Goal: Task Accomplishment & Management: Manage account settings

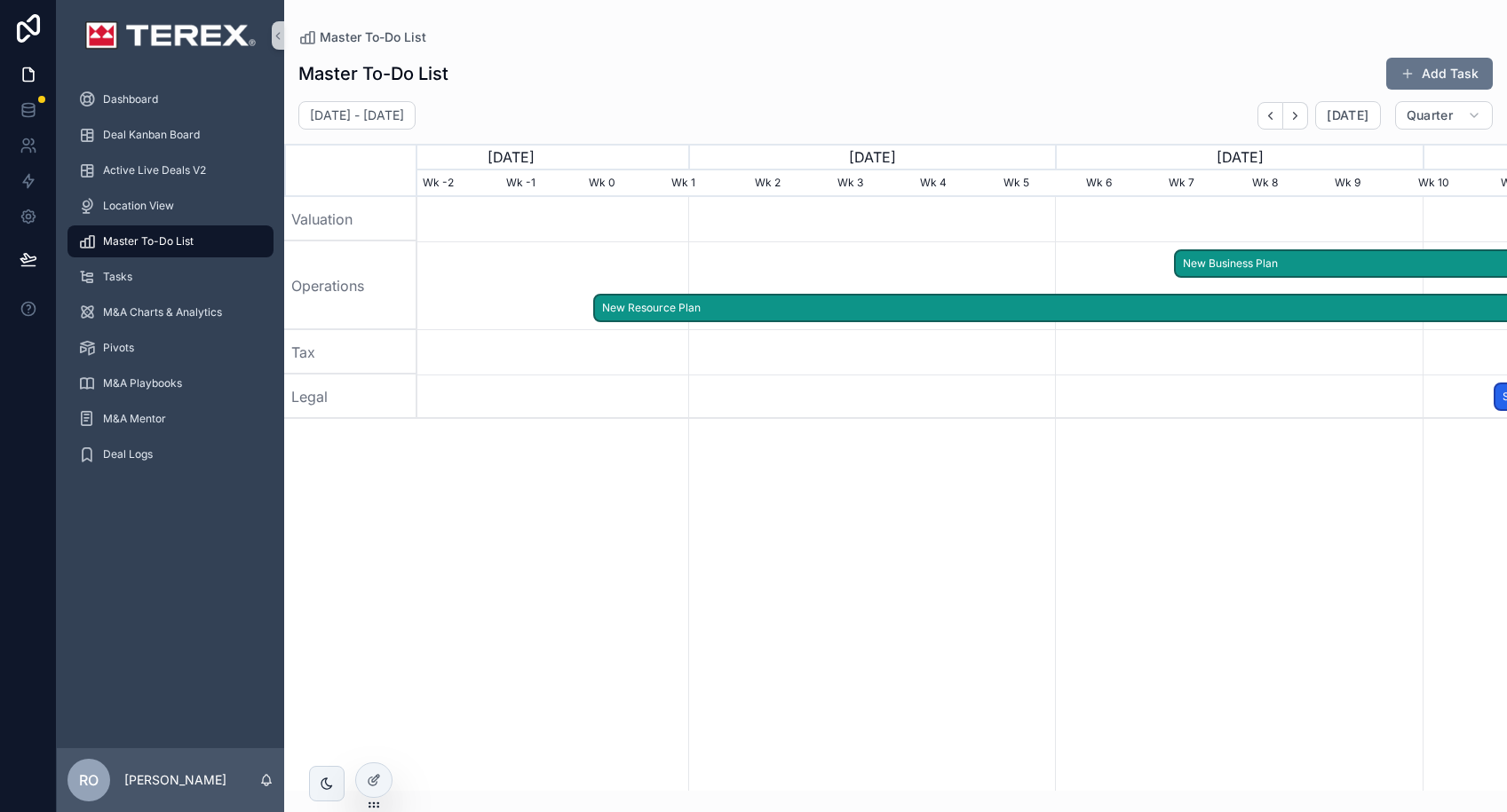
scroll to position [0, 1089]
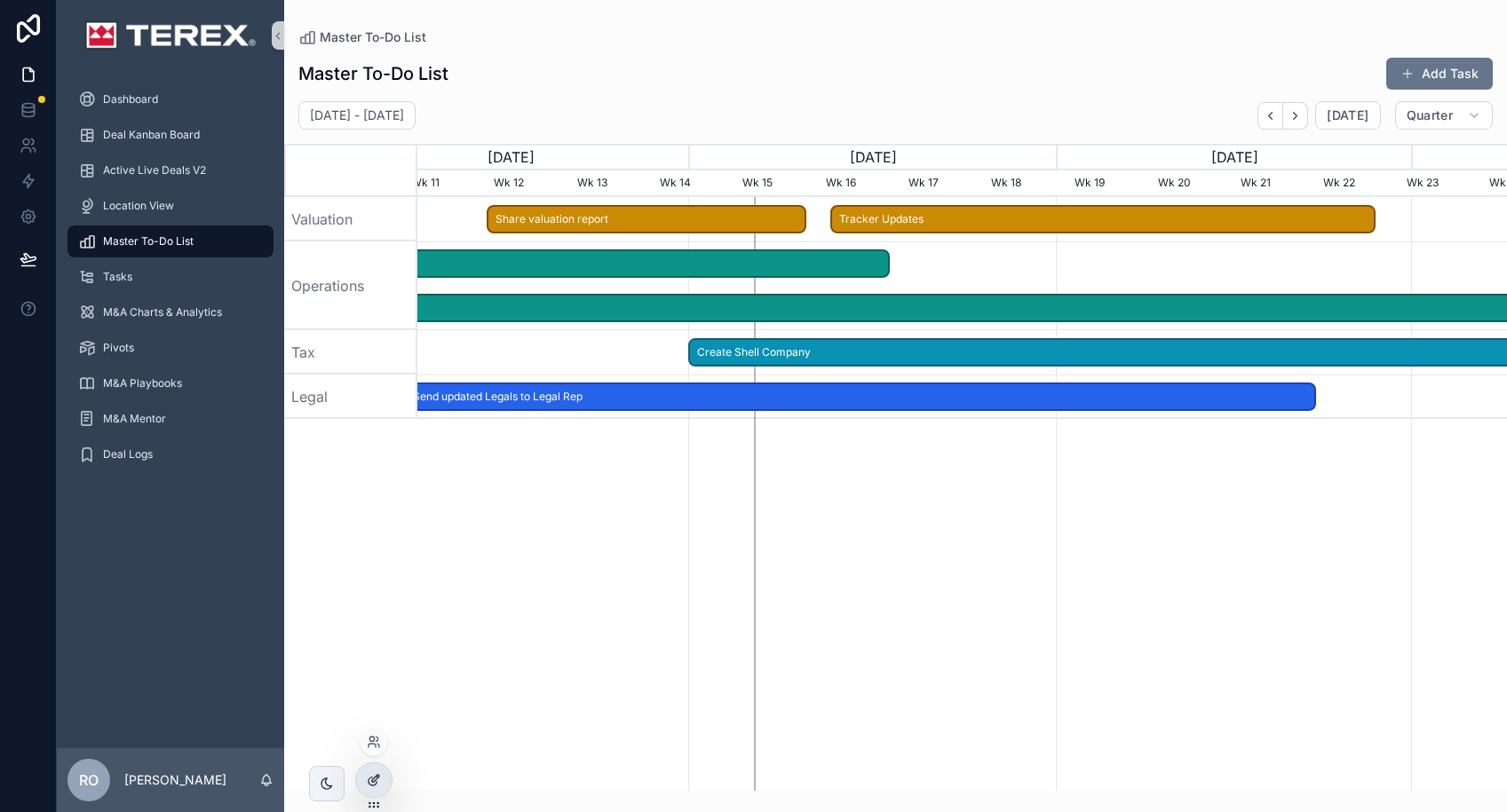
click at [372, 785] on icon at bounding box center [373, 781] width 8 height 8
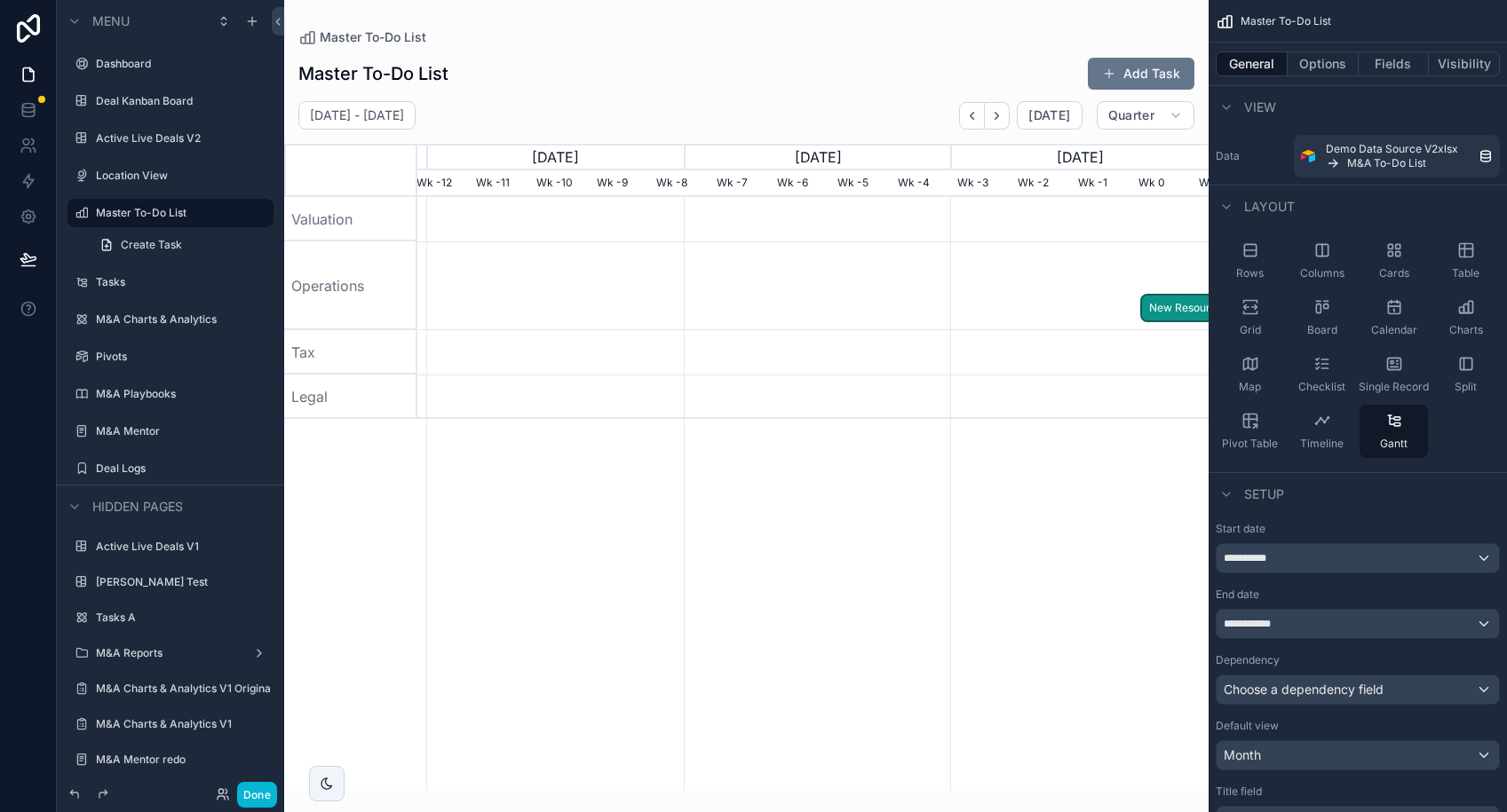
scroll to position [0, 791]
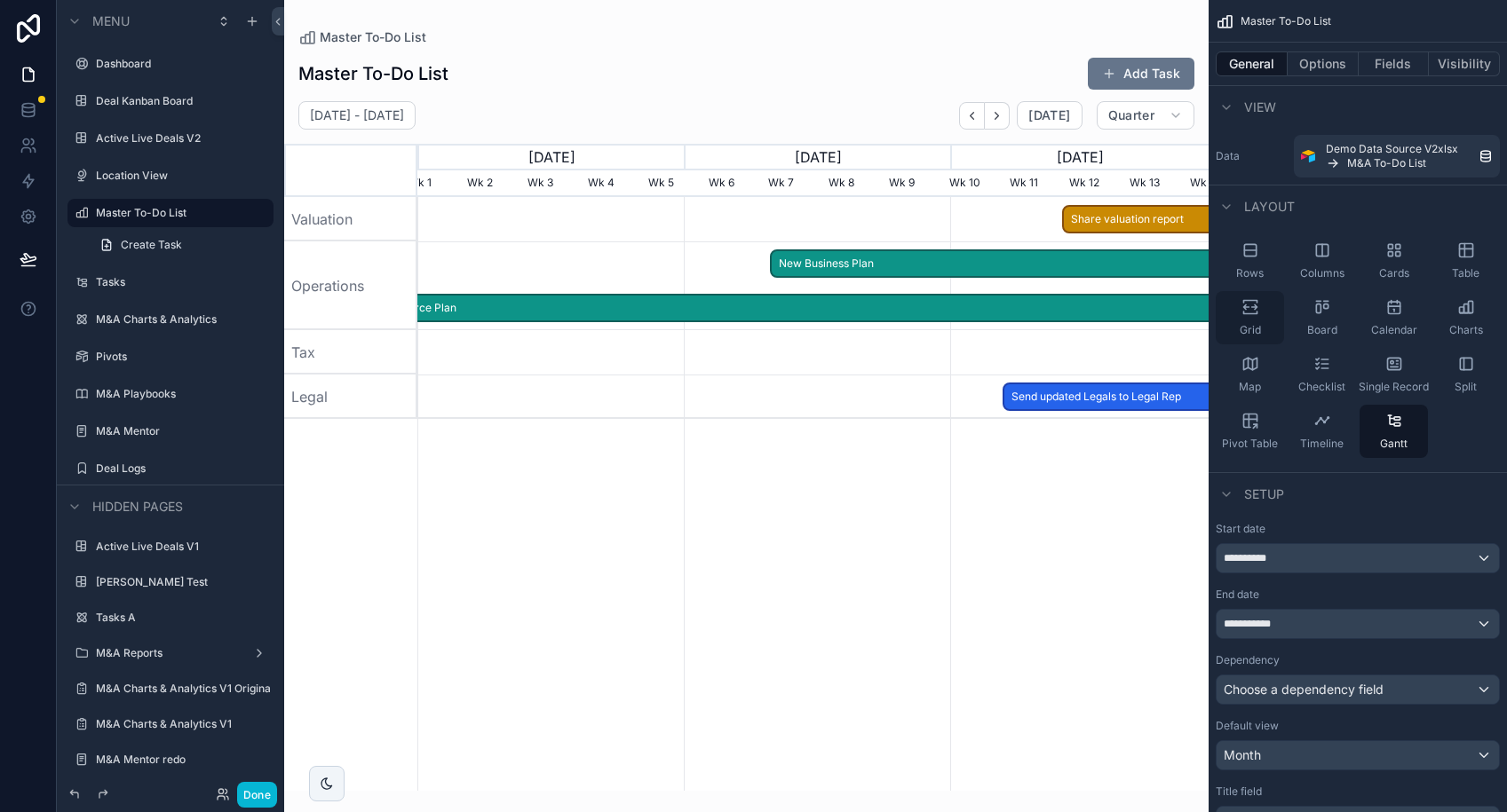
click at [1257, 317] on div "Grid" at bounding box center [1249, 317] width 68 height 53
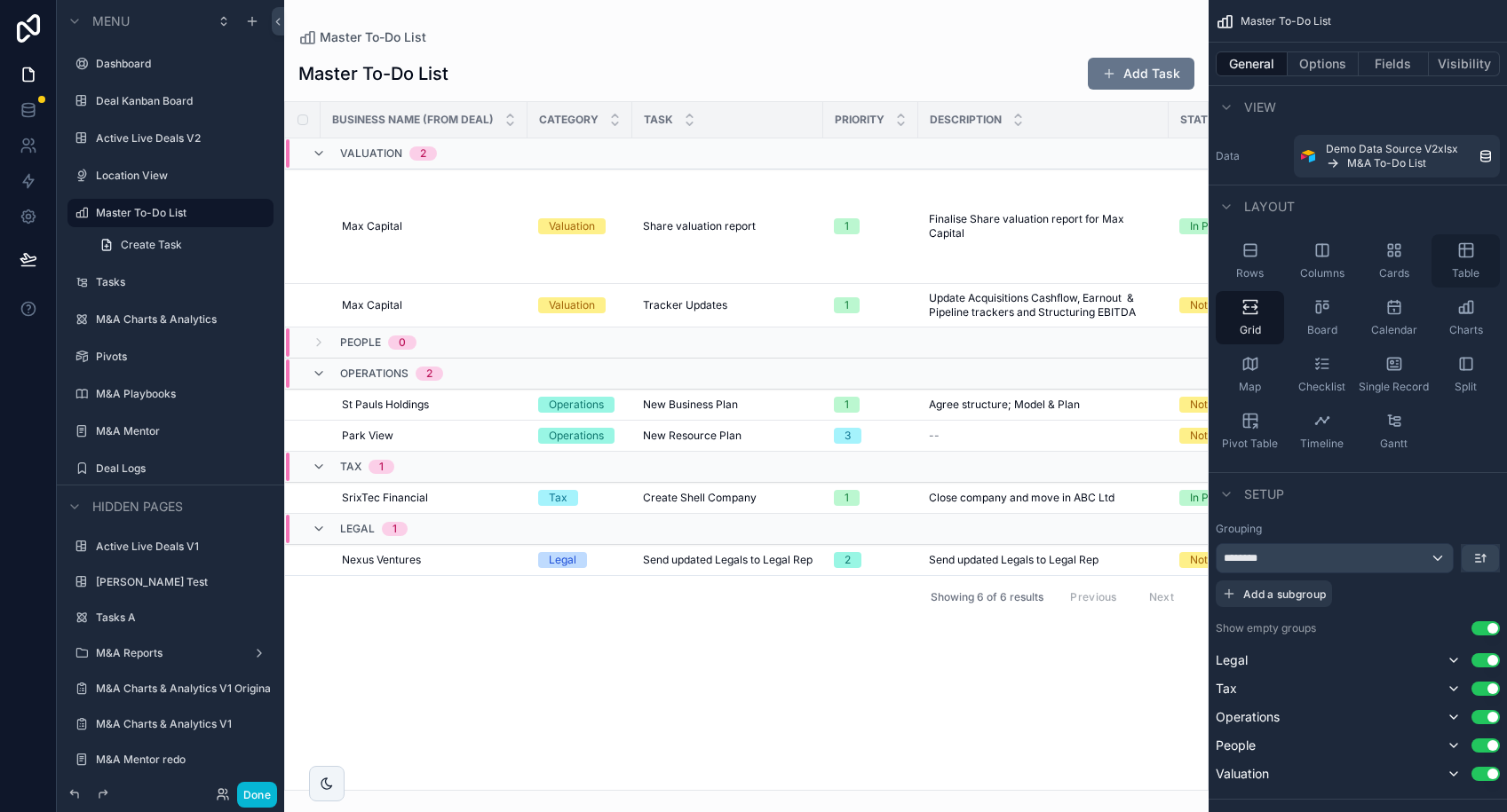
click at [1475, 247] on div "Table" at bounding box center [1465, 261] width 68 height 53
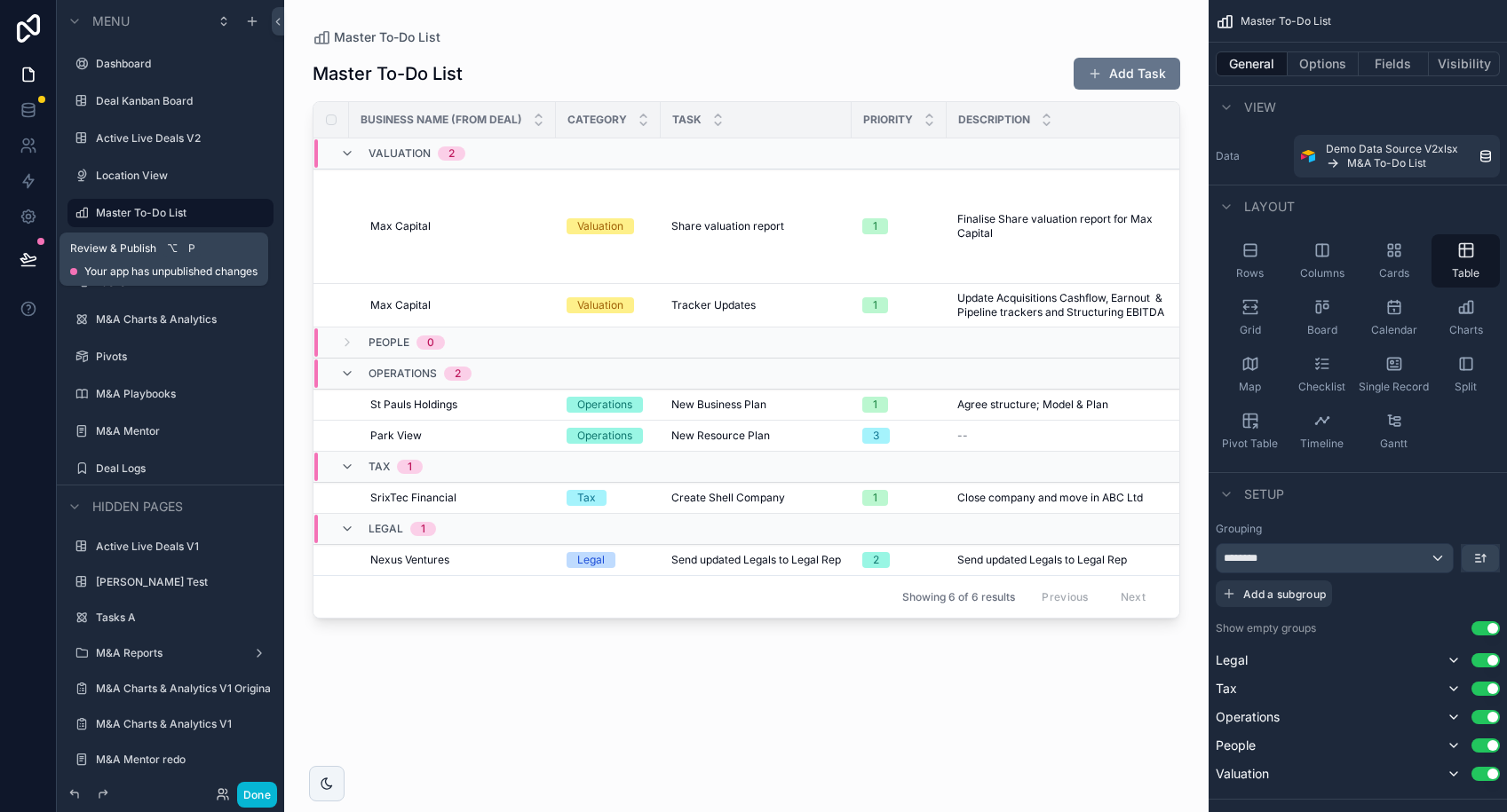
click at [34, 257] on icon at bounding box center [28, 258] width 15 height 9
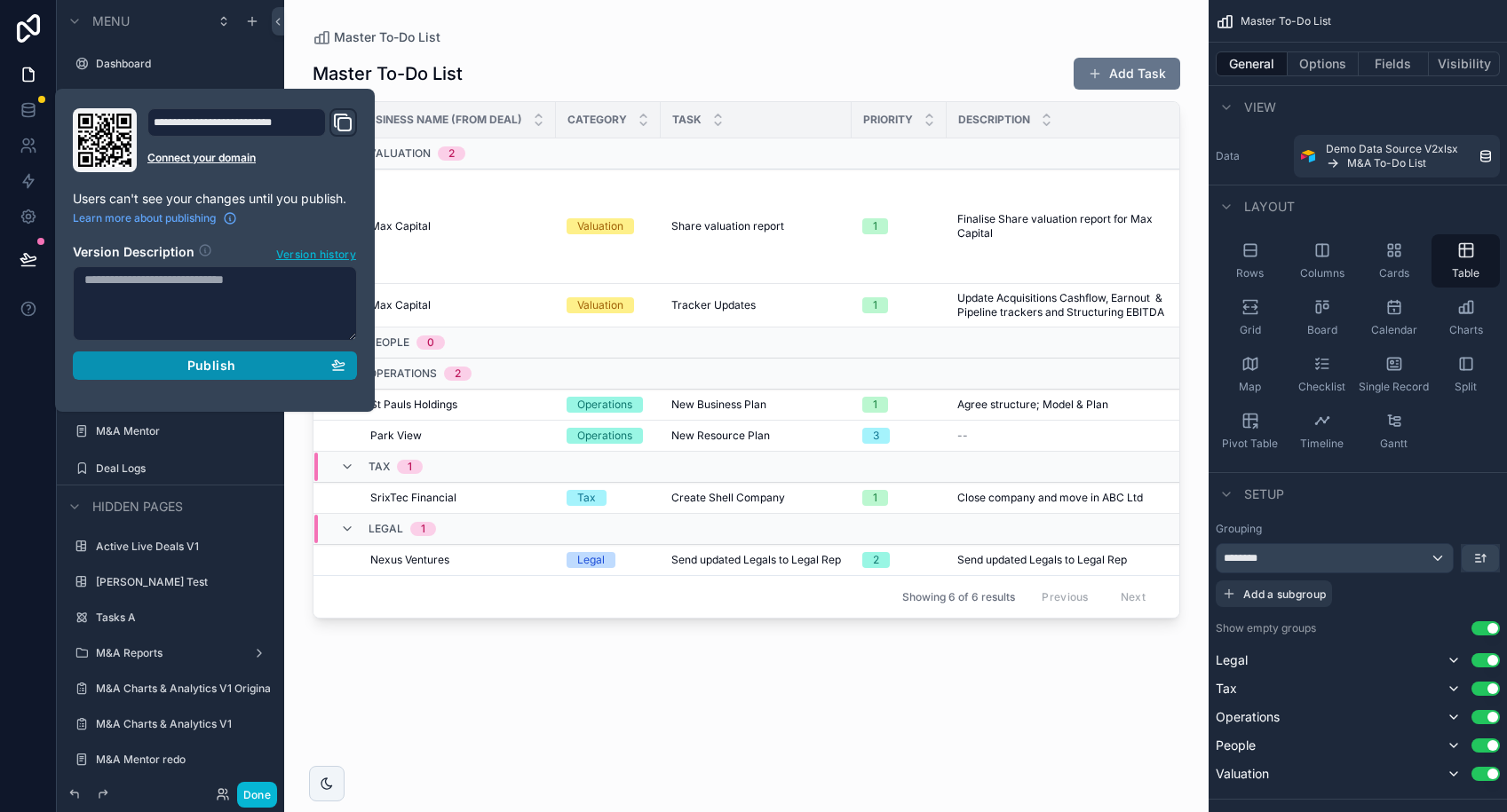
click at [197, 369] on span "Publish" at bounding box center [211, 366] width 48 height 16
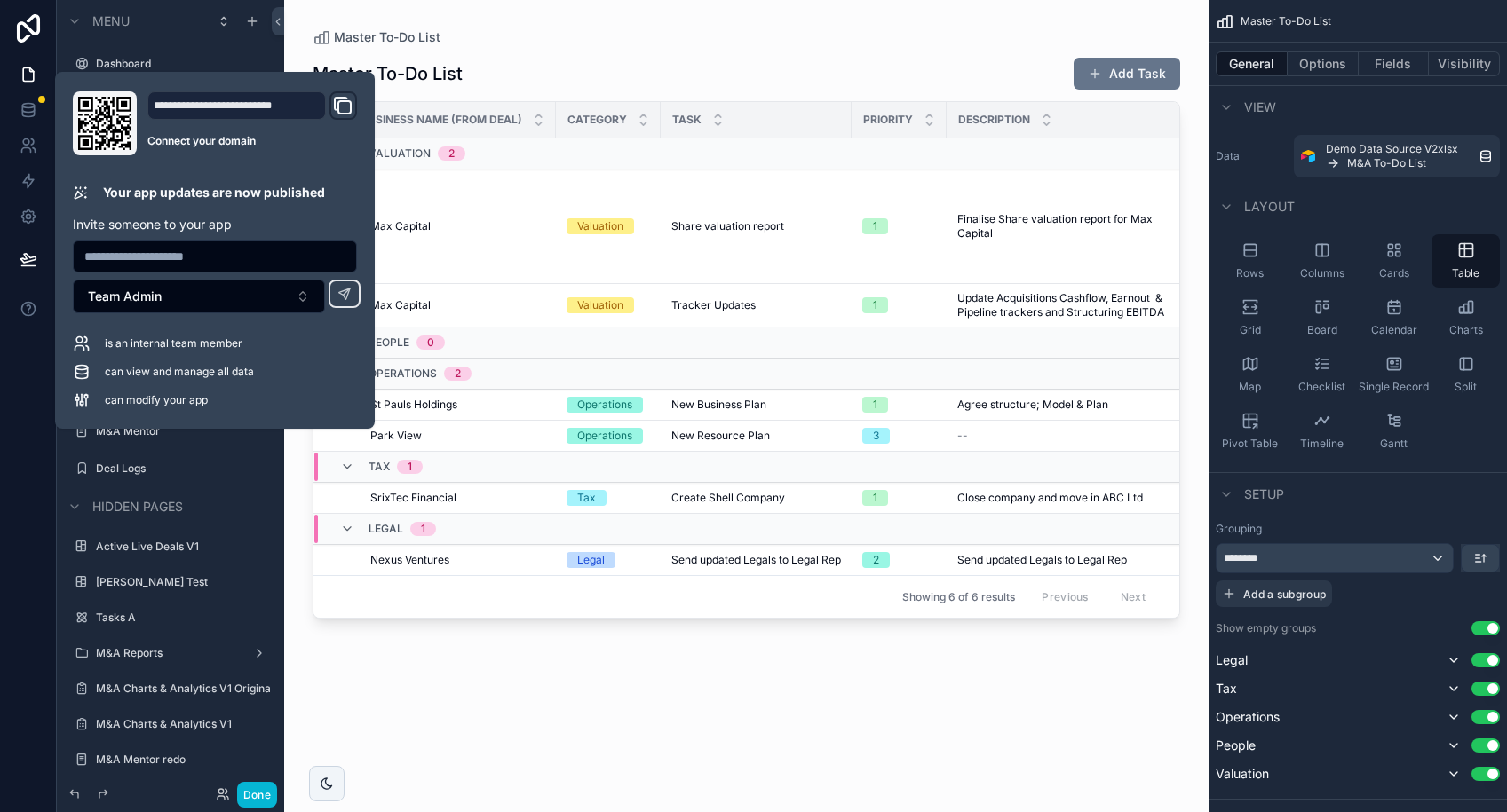
click at [647, 33] on div "scrollable content" at bounding box center [746, 395] width 925 height 791
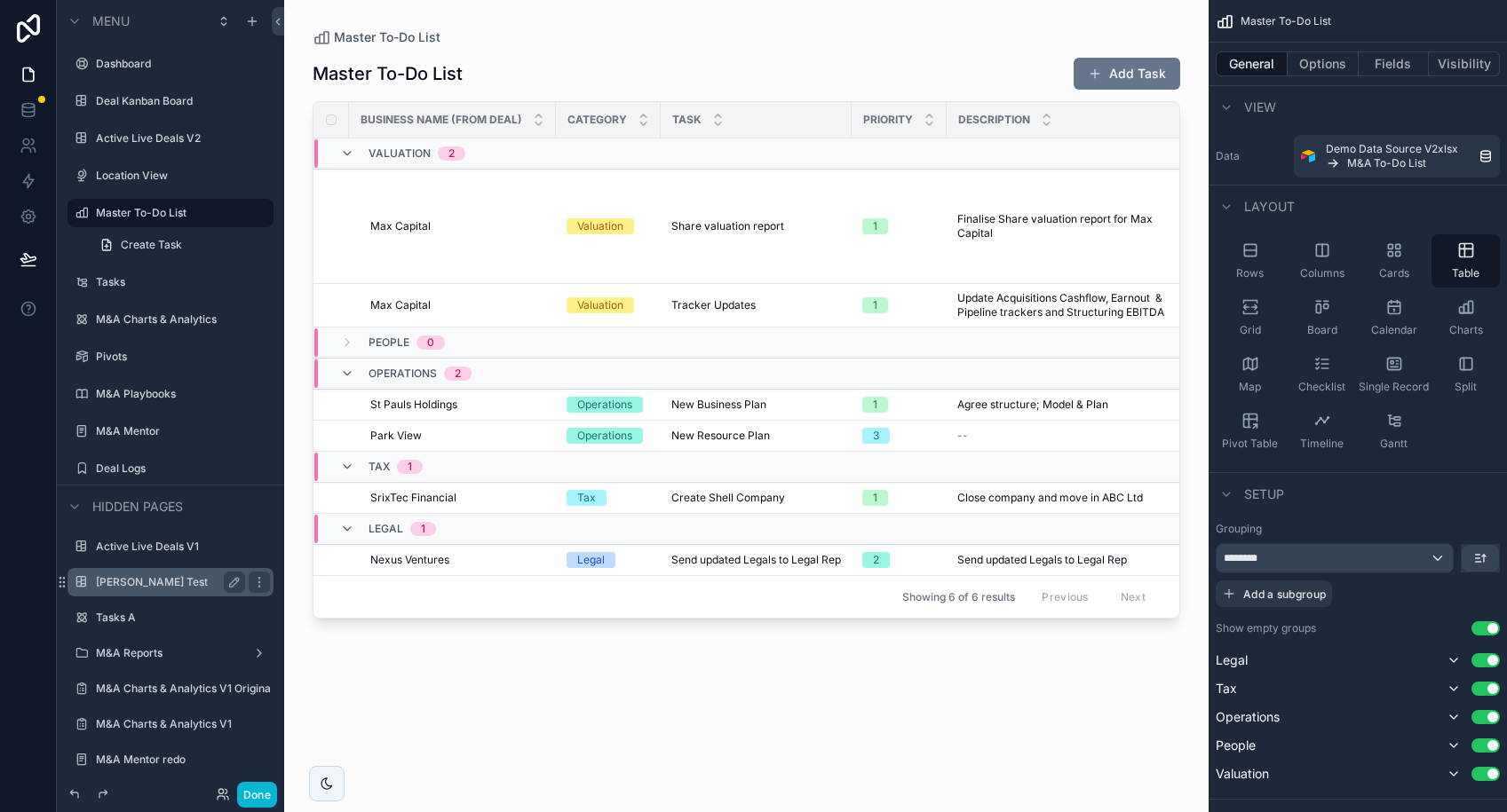
click at [132, 586] on label "[PERSON_NAME] Test" at bounding box center [167, 582] width 142 height 14
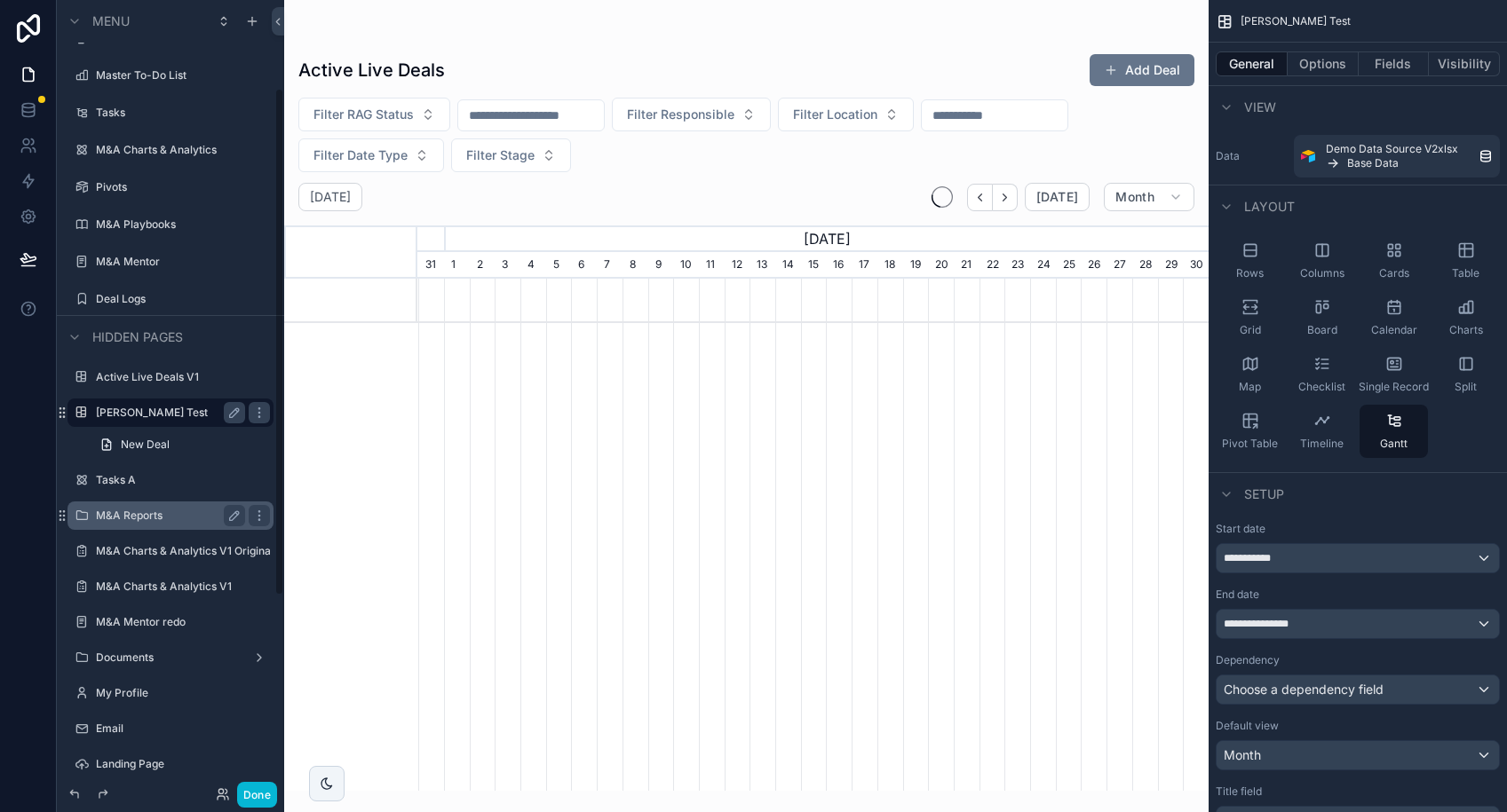
scroll to position [0, 791]
click at [1082, 138] on div "scrollable content" at bounding box center [746, 395] width 925 height 791
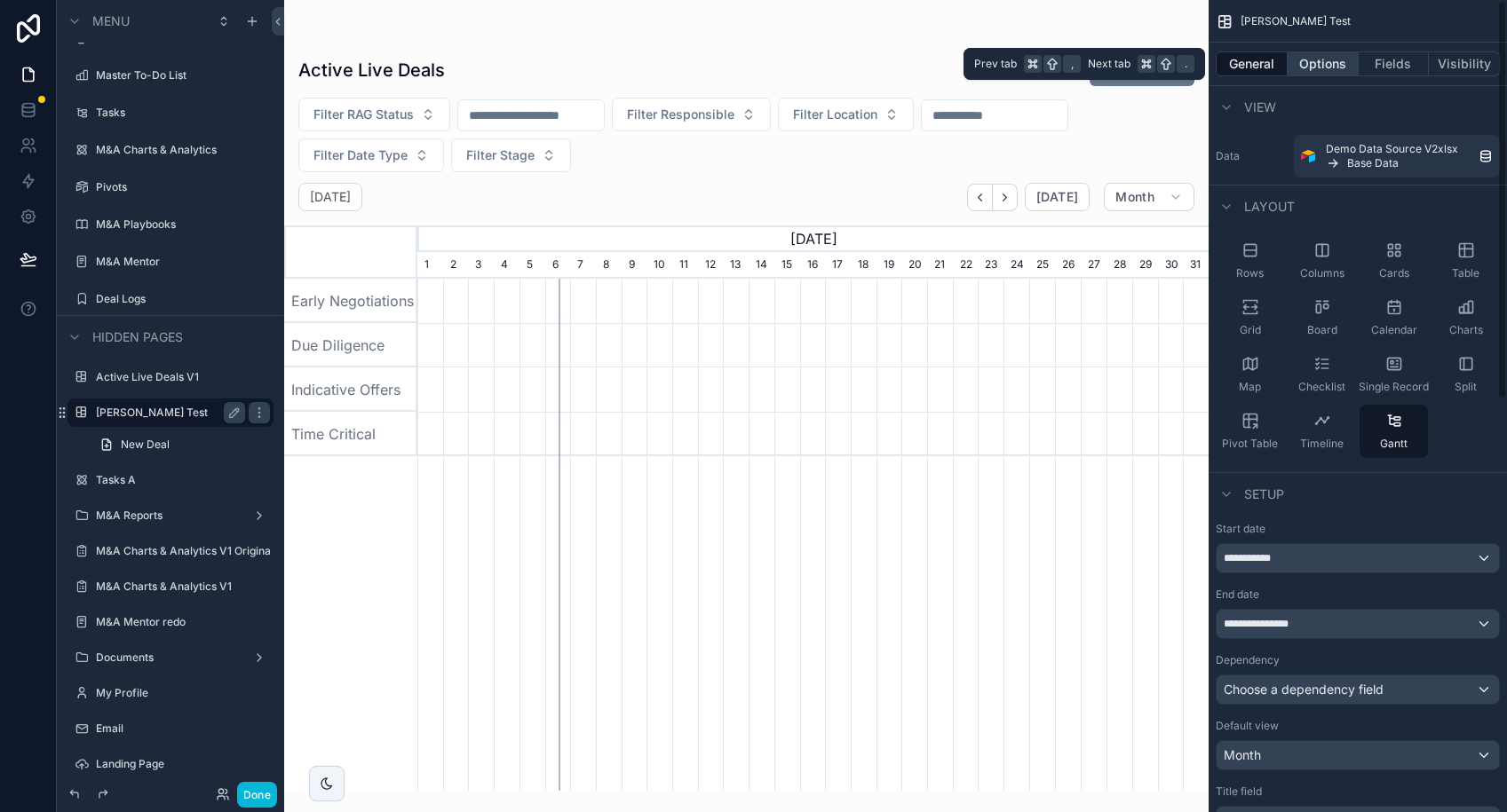
click at [1330, 67] on button "Options" at bounding box center [1323, 63] width 71 height 25
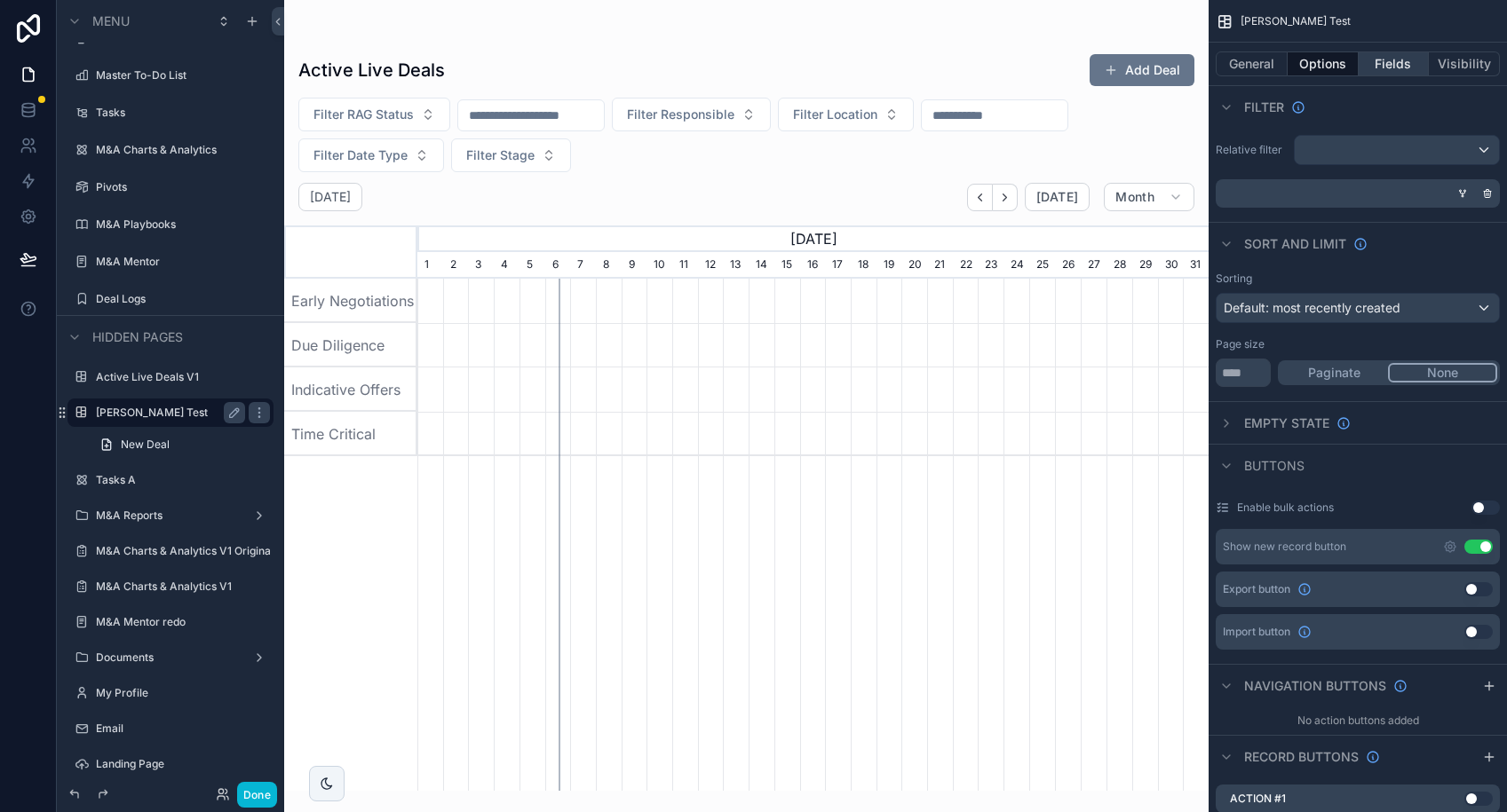
click at [1406, 63] on button "Fields" at bounding box center [1394, 63] width 71 height 25
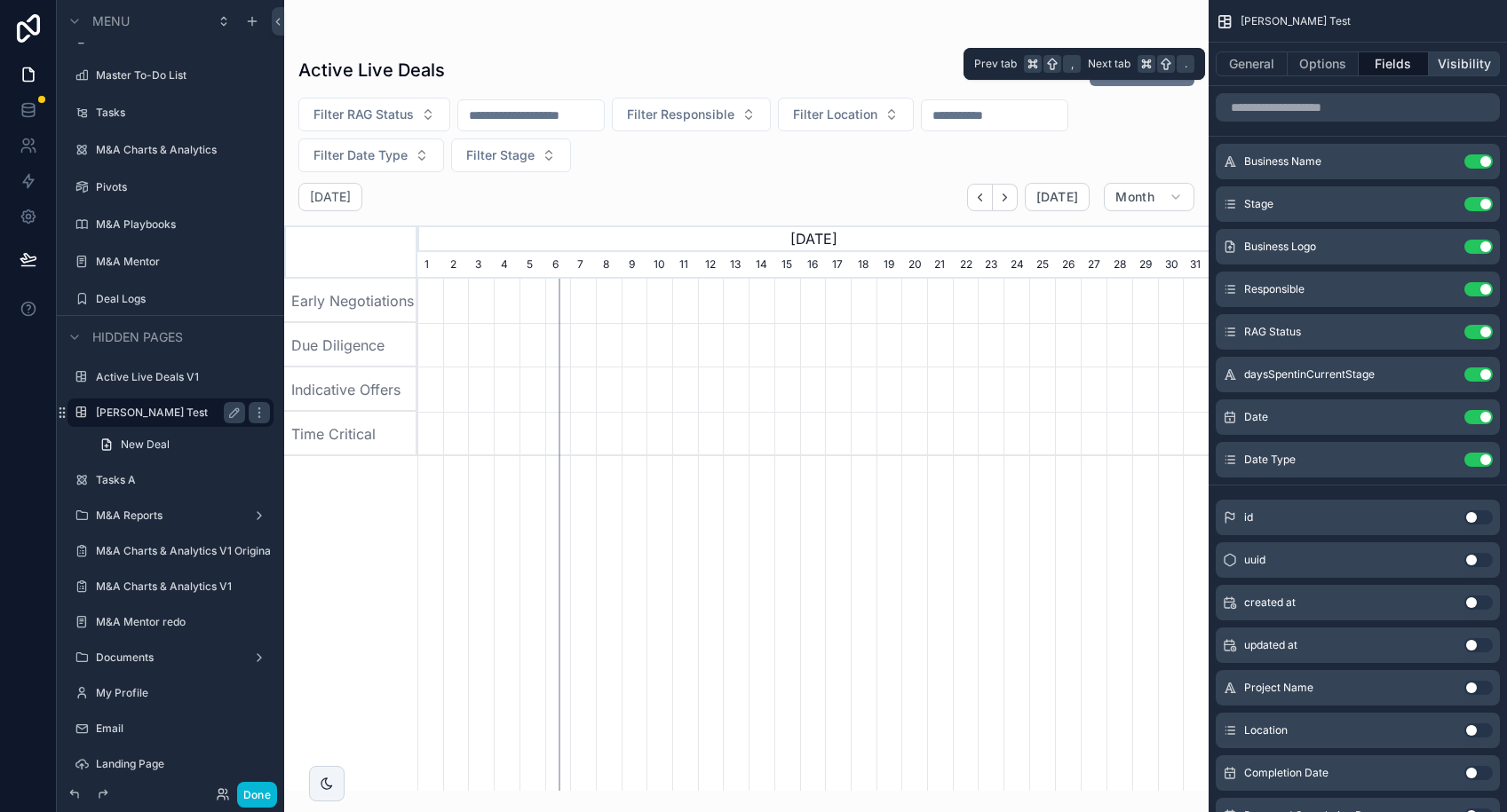
click at [1475, 68] on button "Visibility" at bounding box center [1464, 63] width 71 height 25
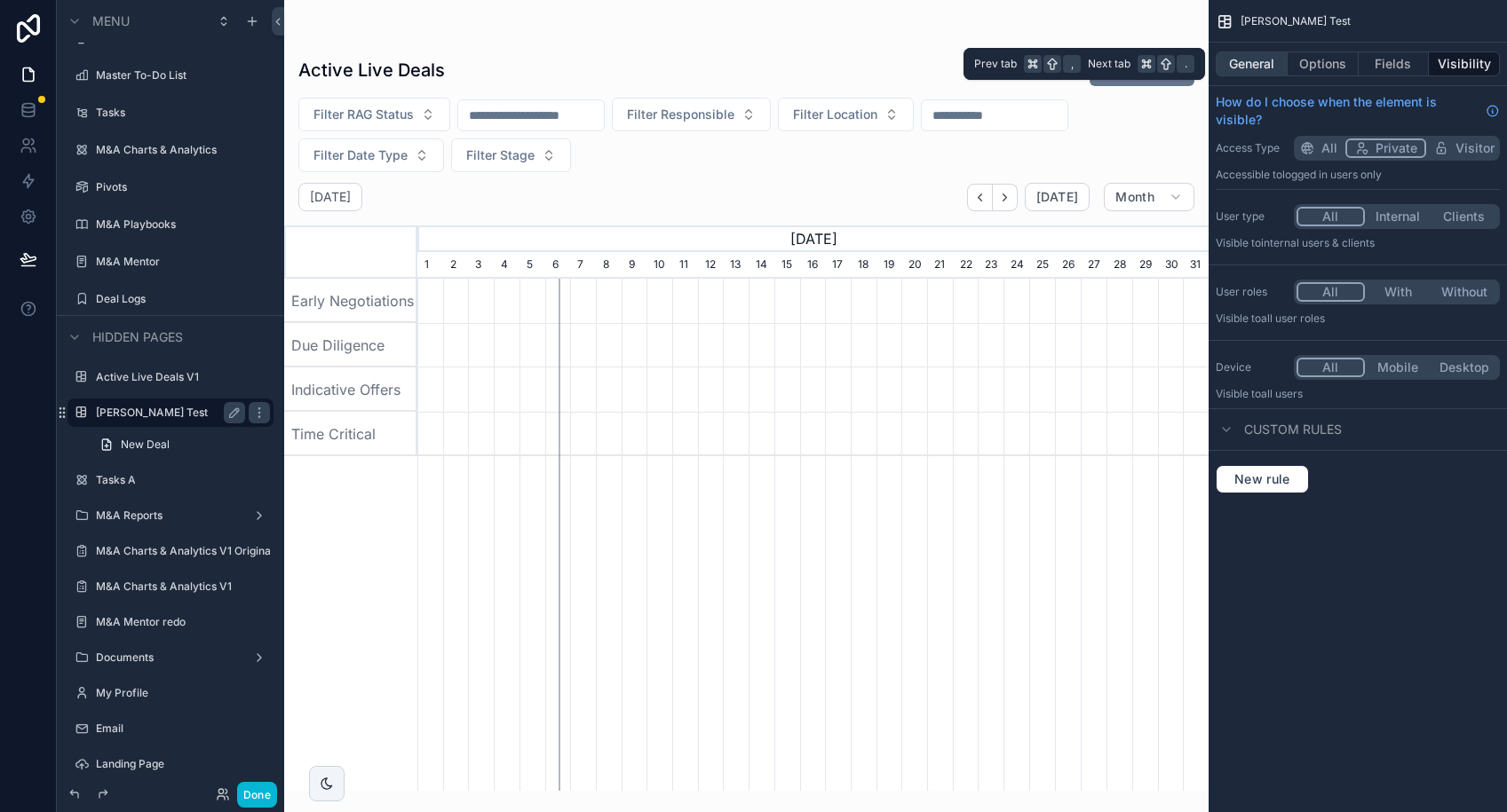
click at [1253, 64] on button "General" at bounding box center [1251, 63] width 72 height 25
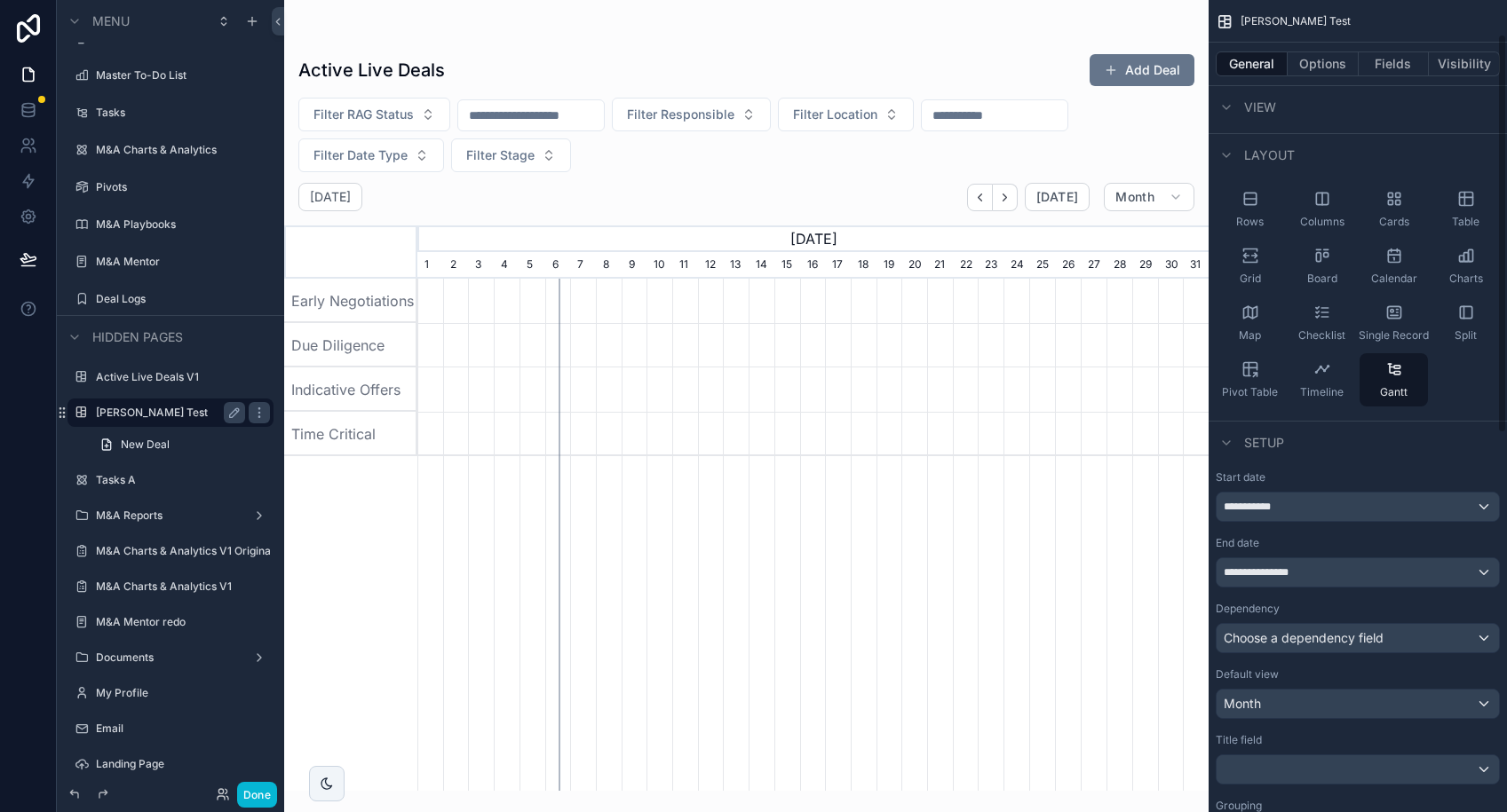
scroll to position [0, 0]
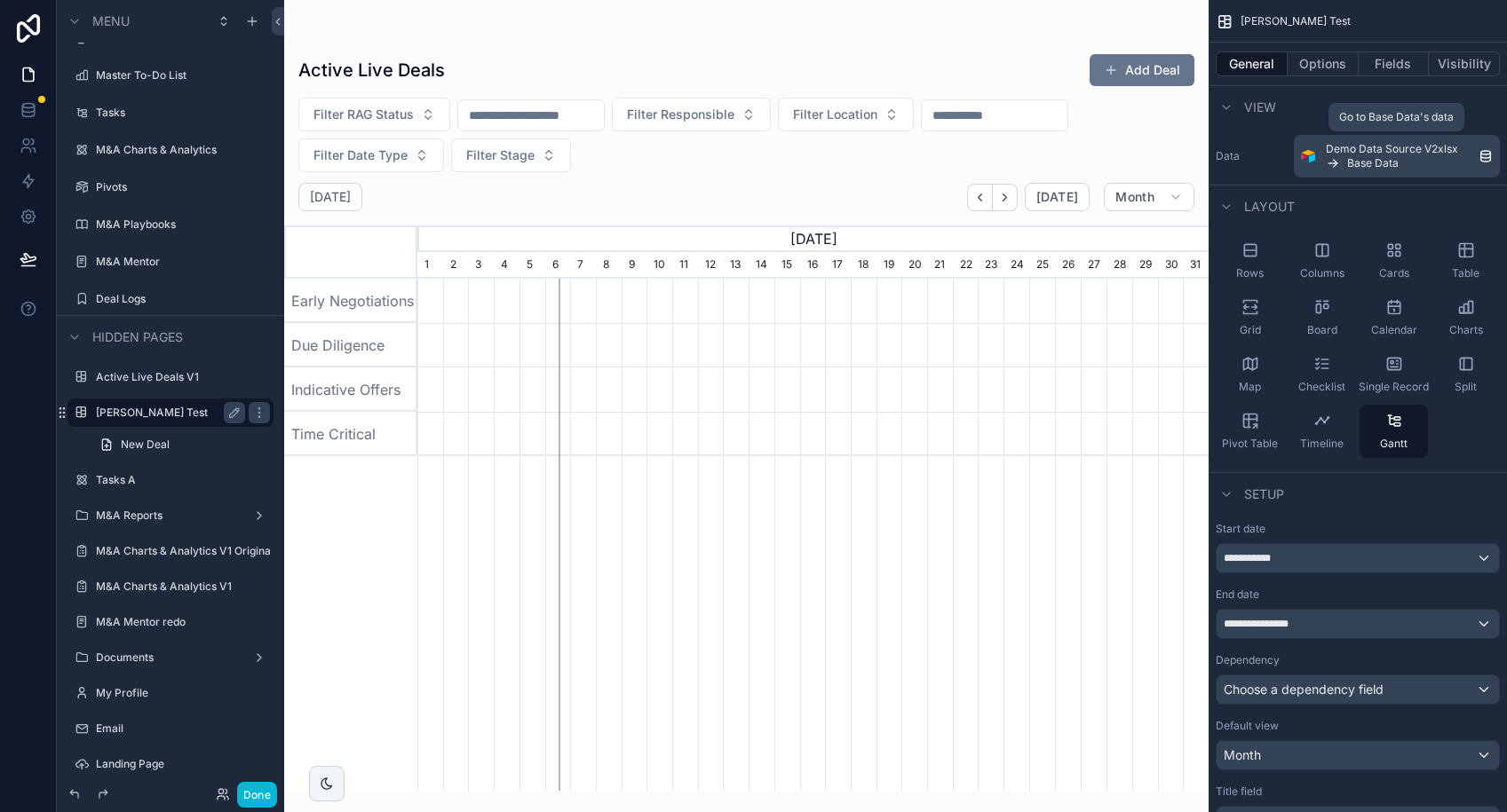
click at [1427, 154] on span "Demo Data Source V2xlsx" at bounding box center [1392, 149] width 132 height 14
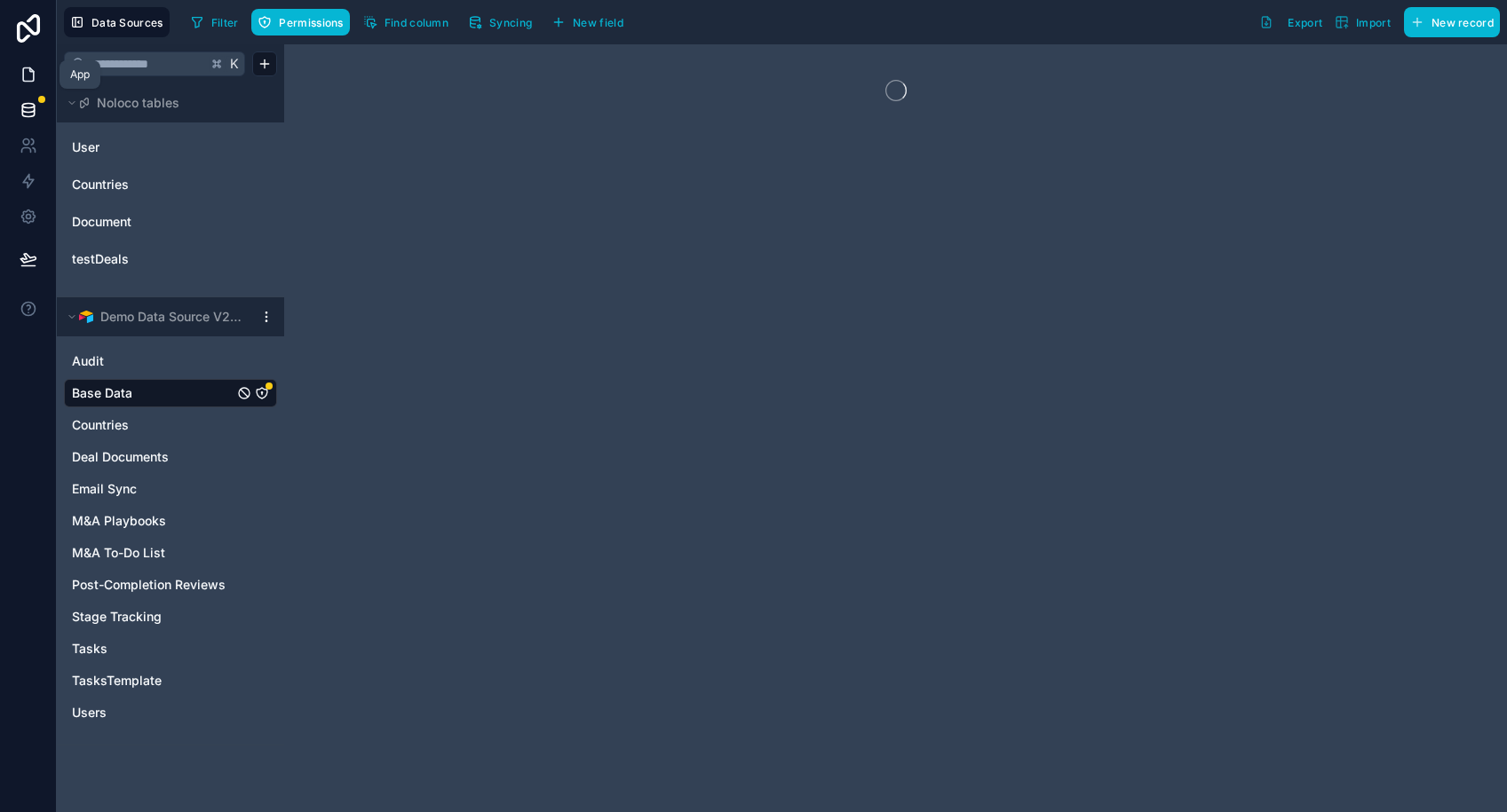
click at [25, 78] on icon at bounding box center [29, 75] width 18 height 18
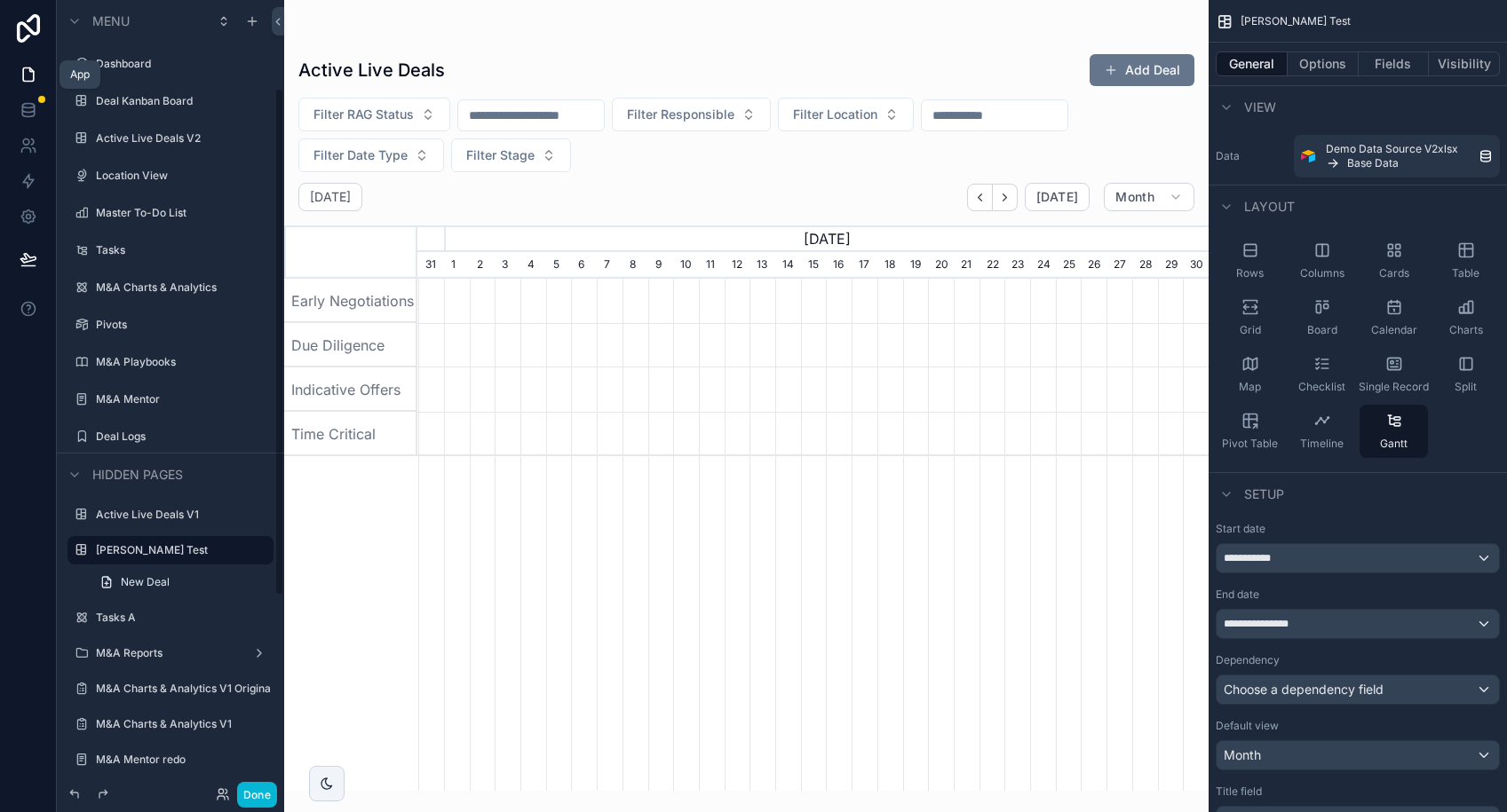
scroll to position [0, 791]
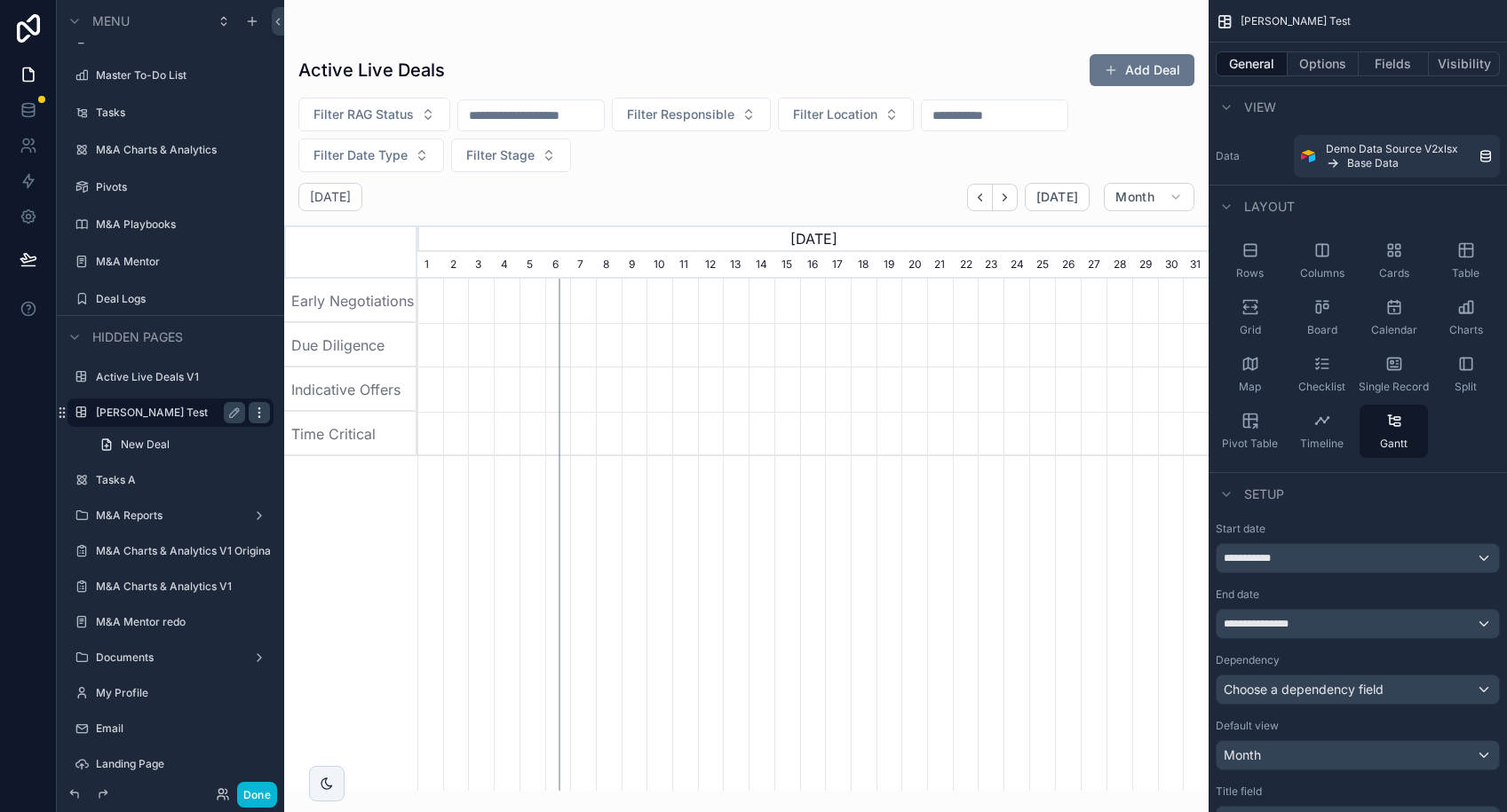
click at [257, 414] on icon "scrollable content" at bounding box center [259, 413] width 14 height 14
click at [257, 323] on div "Hidden pages" at bounding box center [171, 336] width 228 height 42
click at [234, 416] on icon "scrollable content" at bounding box center [235, 413] width 14 height 14
click at [245, 338] on div "Hidden pages" at bounding box center [171, 336] width 228 height 42
click at [250, 21] on icon "scrollable content" at bounding box center [252, 21] width 14 height 14
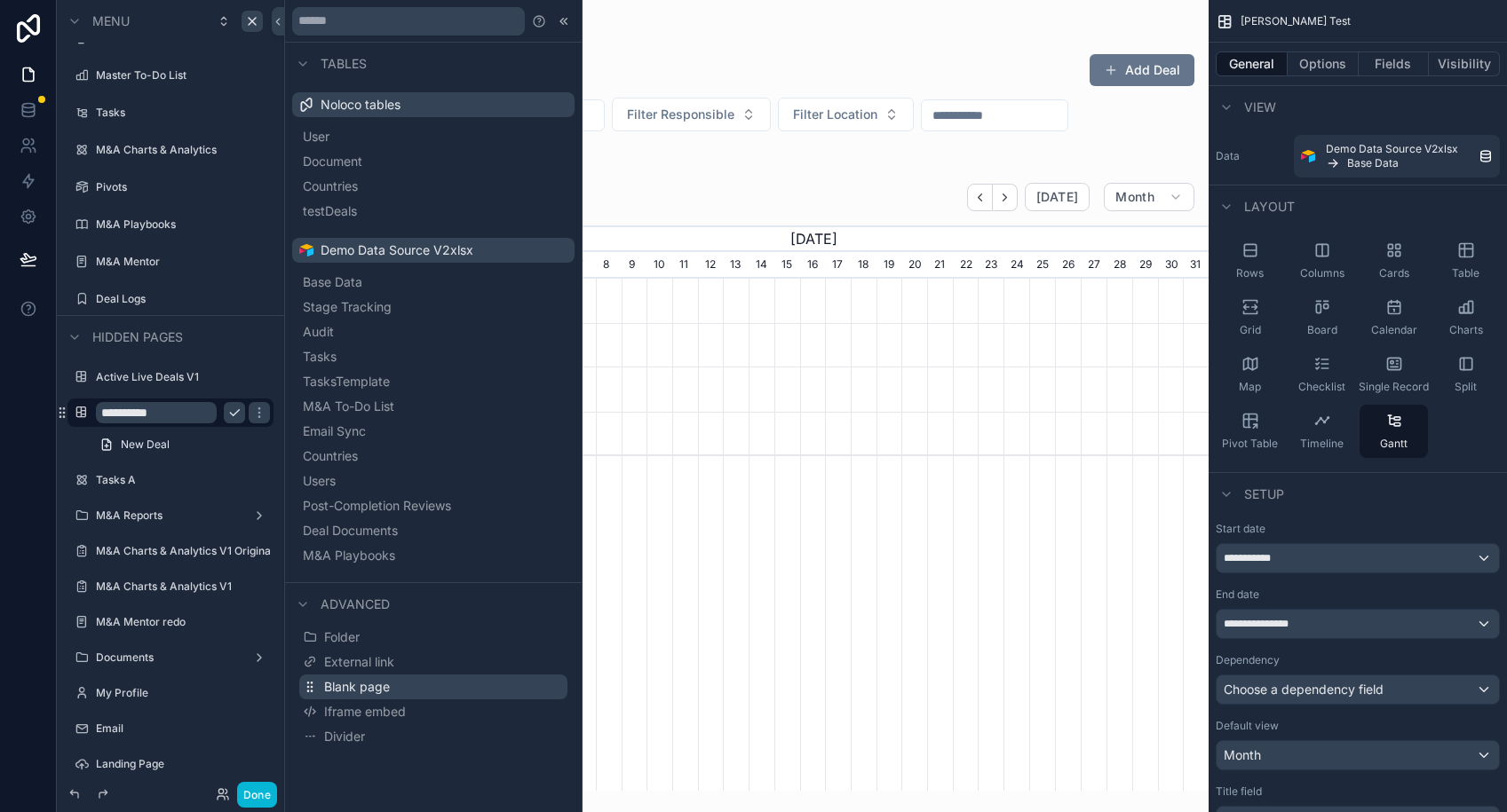
click at [380, 687] on span "Blank page" at bounding box center [357, 687] width 66 height 18
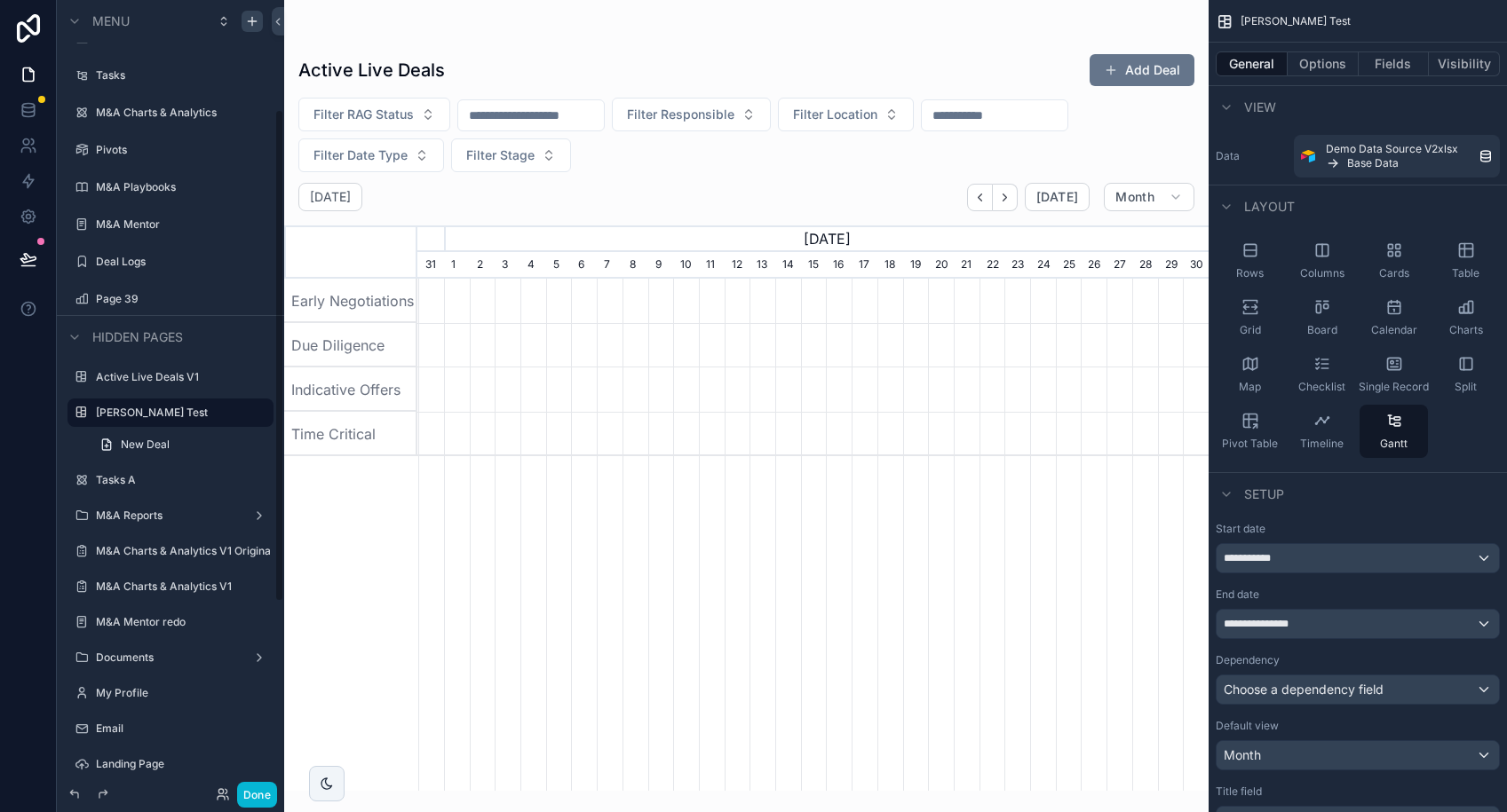
scroll to position [0, 791]
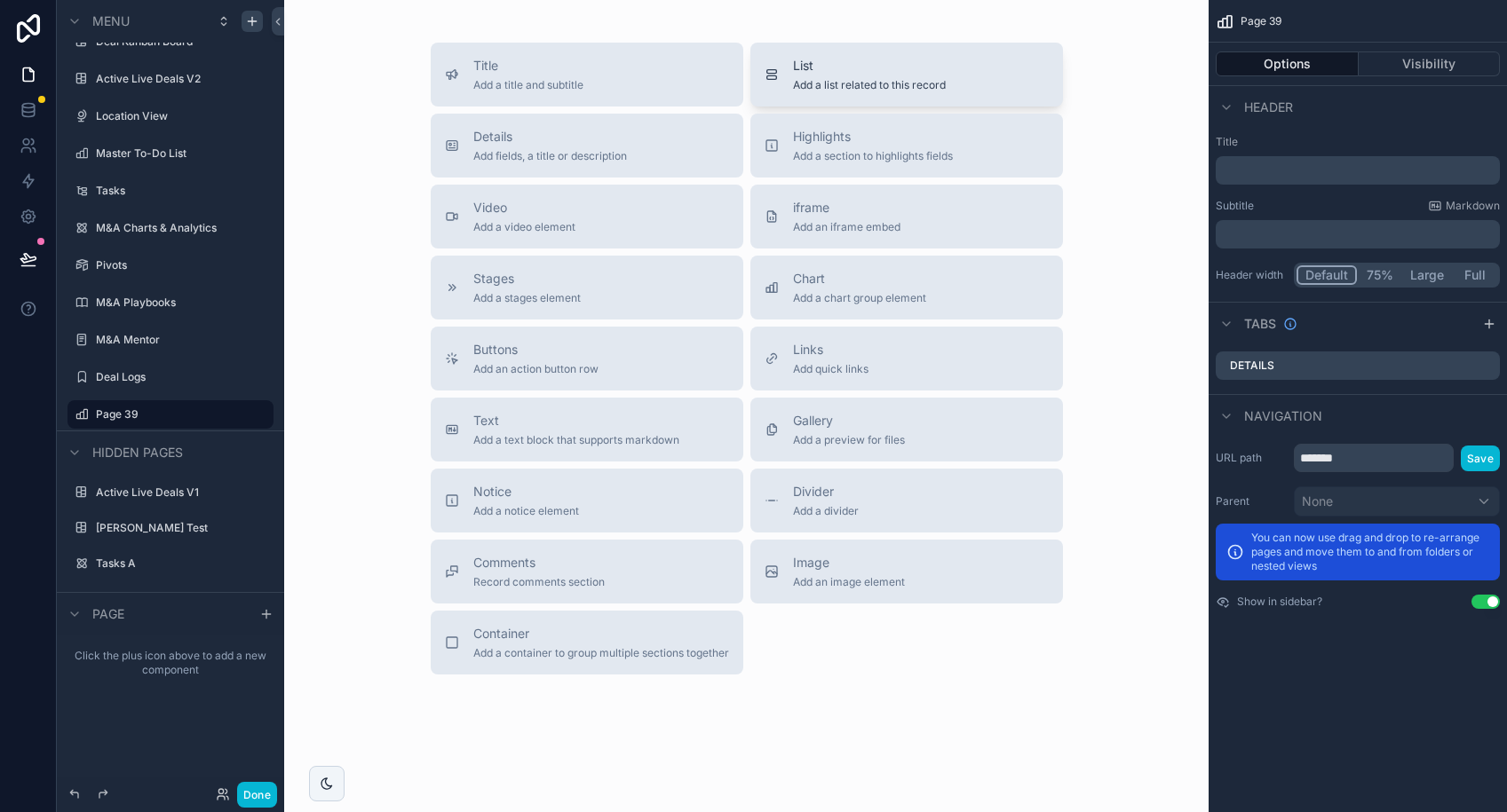
click at [822, 67] on span "List" at bounding box center [868, 66] width 153 height 18
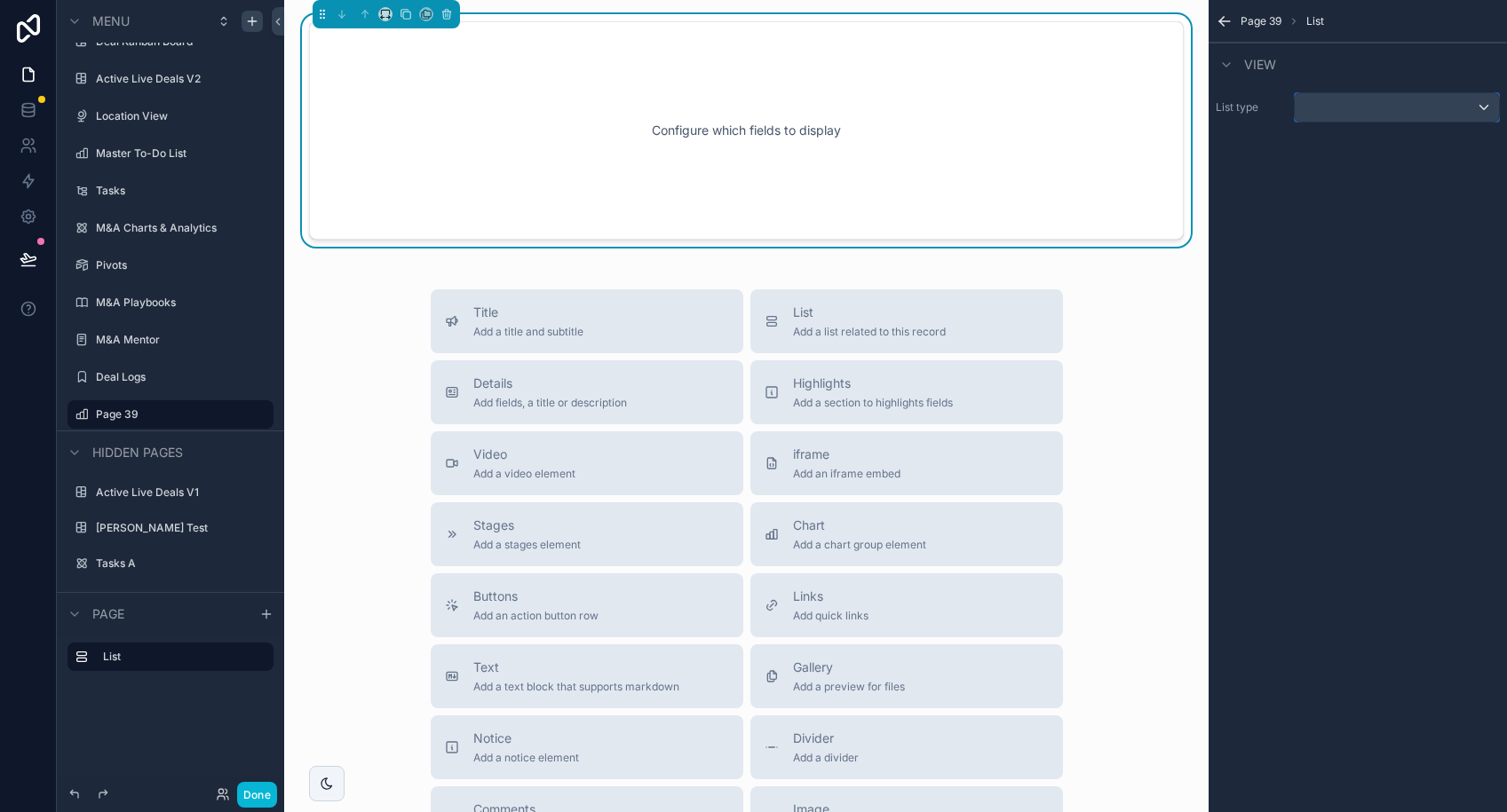
click at [1418, 96] on div "scrollable content" at bounding box center [1396, 107] width 204 height 29
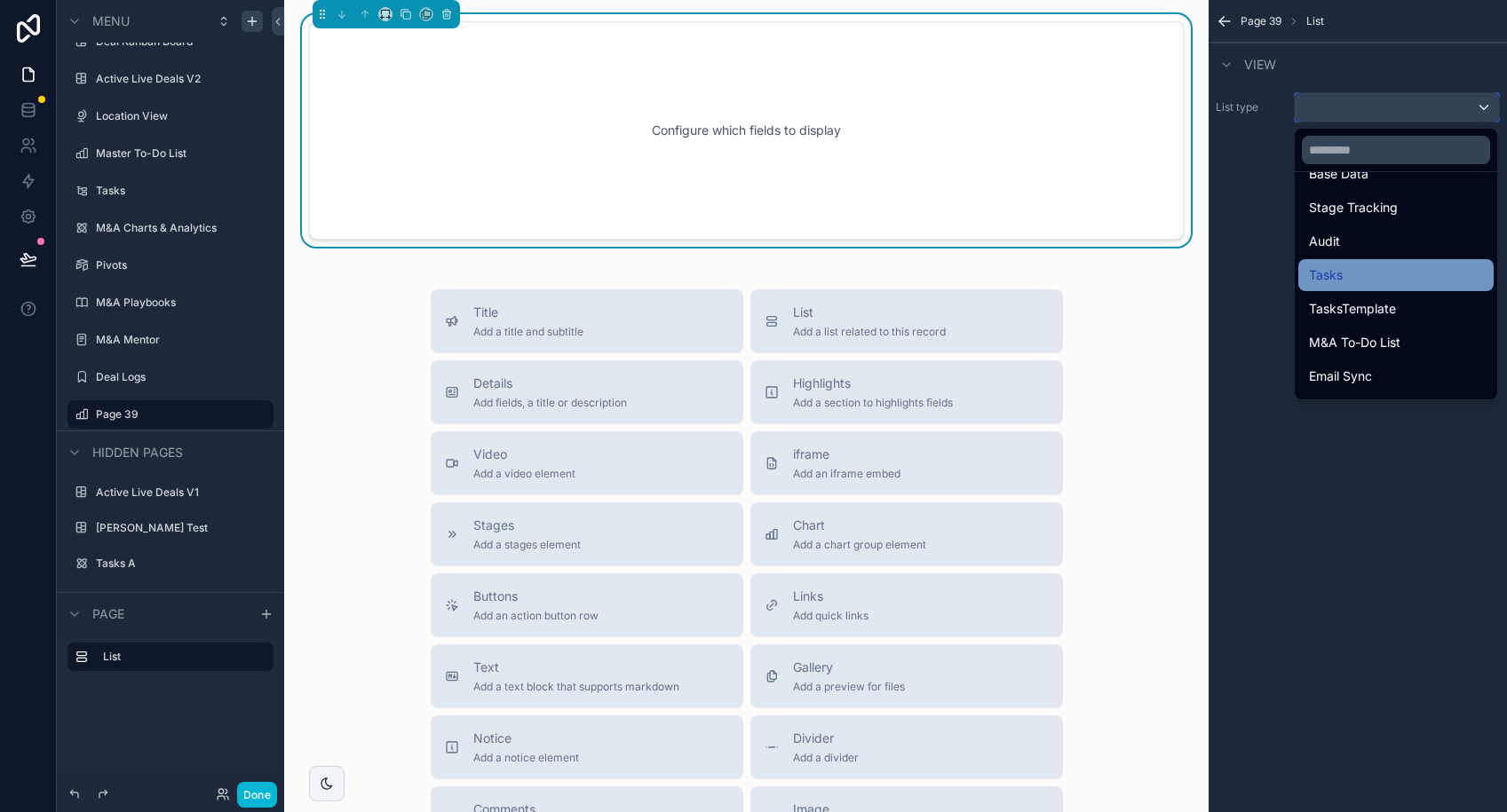
scroll to position [218, 0]
click at [1331, 281] on span "Tasks" at bounding box center [1326, 275] width 34 height 22
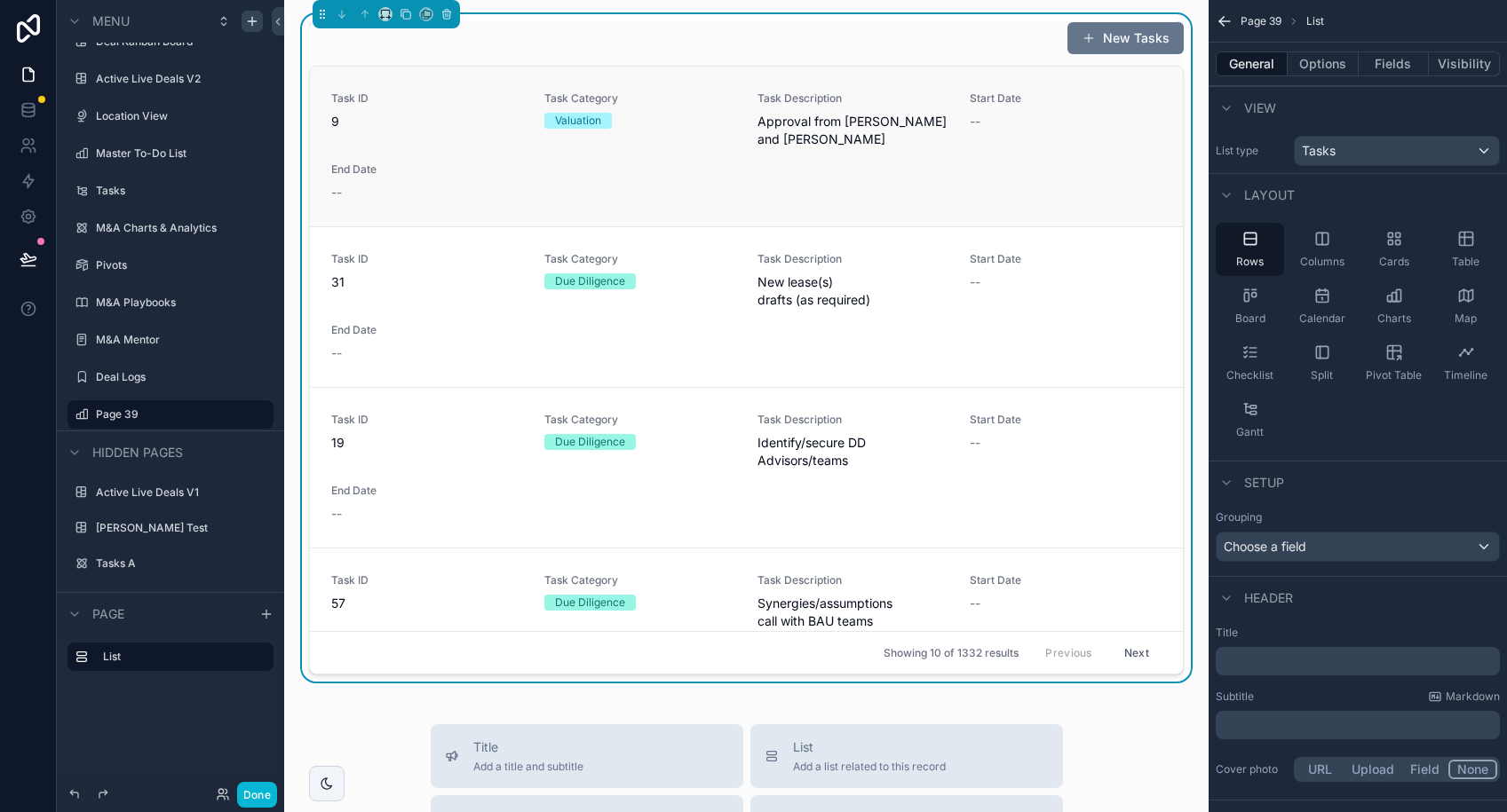
click at [1088, 146] on div "Start Date --" at bounding box center [1065, 120] width 192 height 57
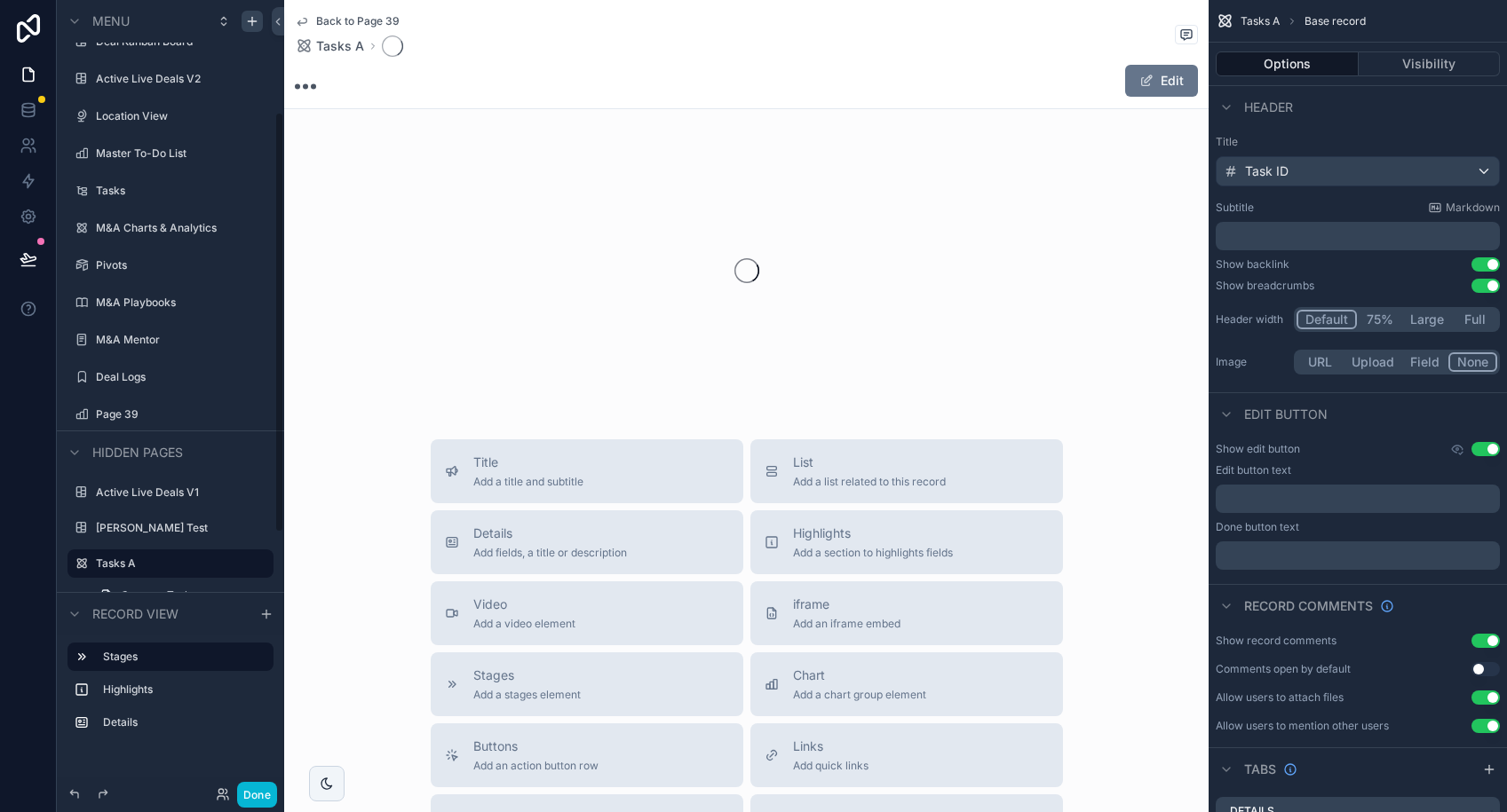
scroll to position [210, 0]
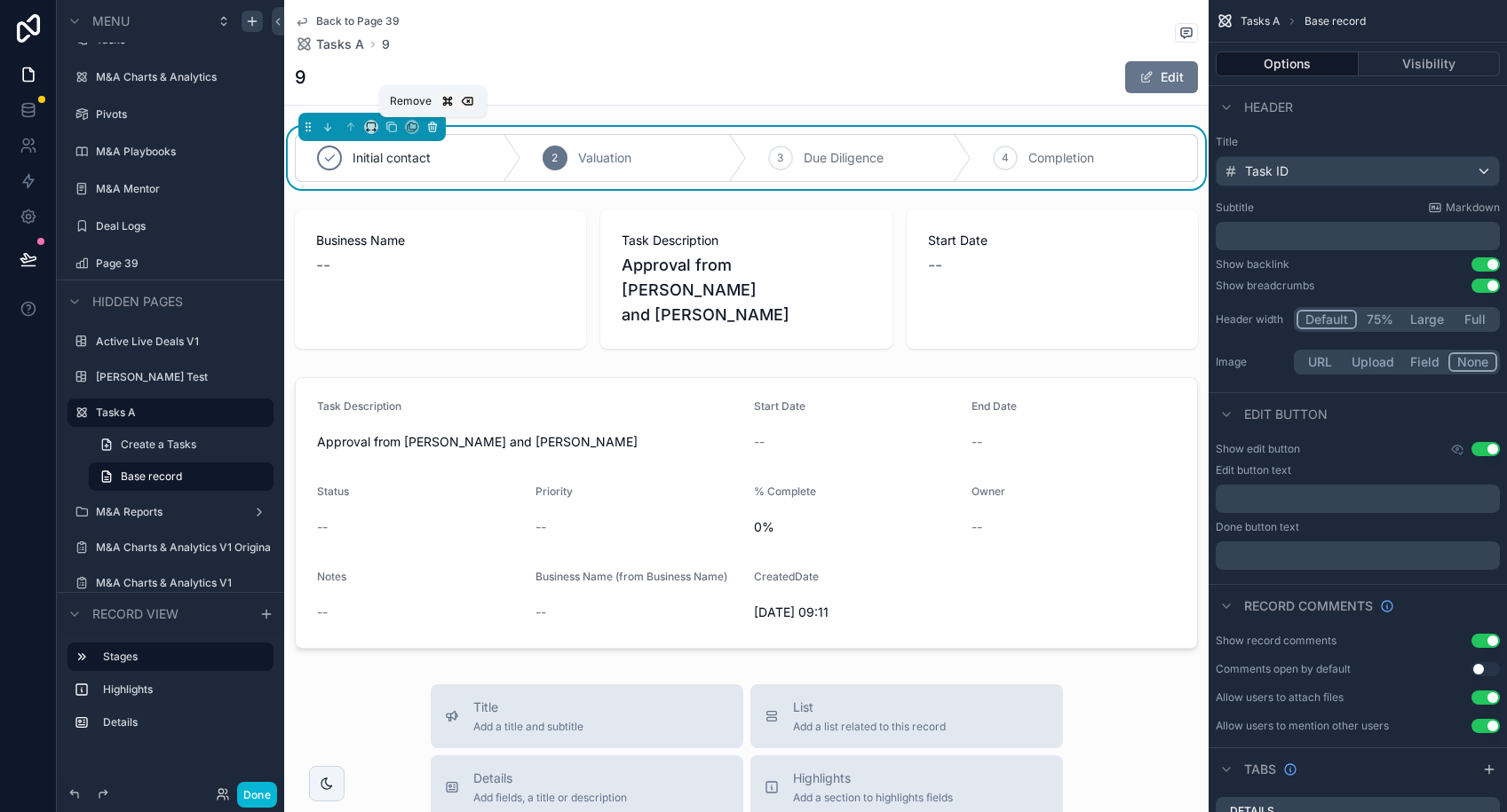
click at [437, 127] on icon "scrollable content" at bounding box center [432, 127] width 13 height 13
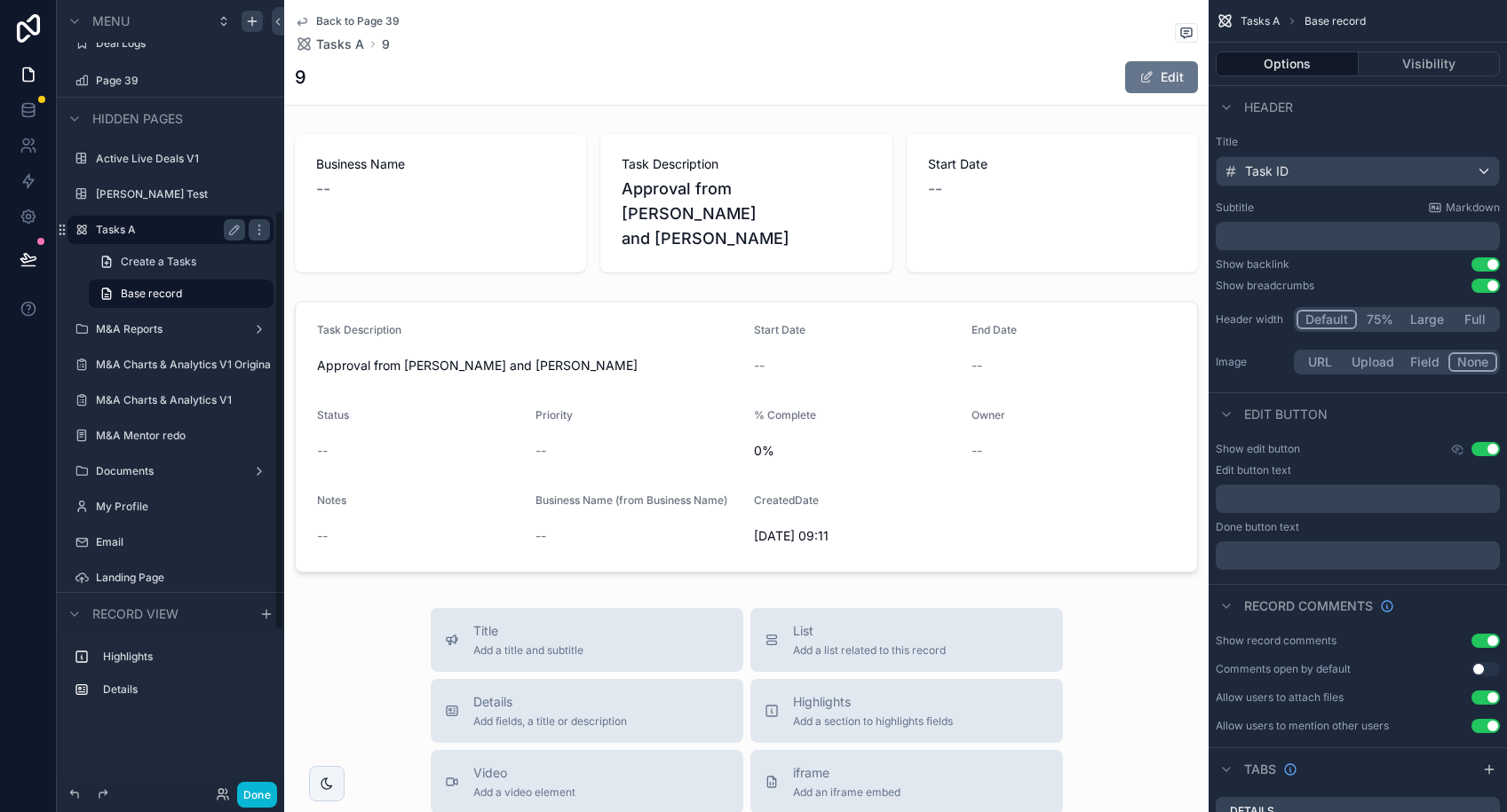
scroll to position [395, 0]
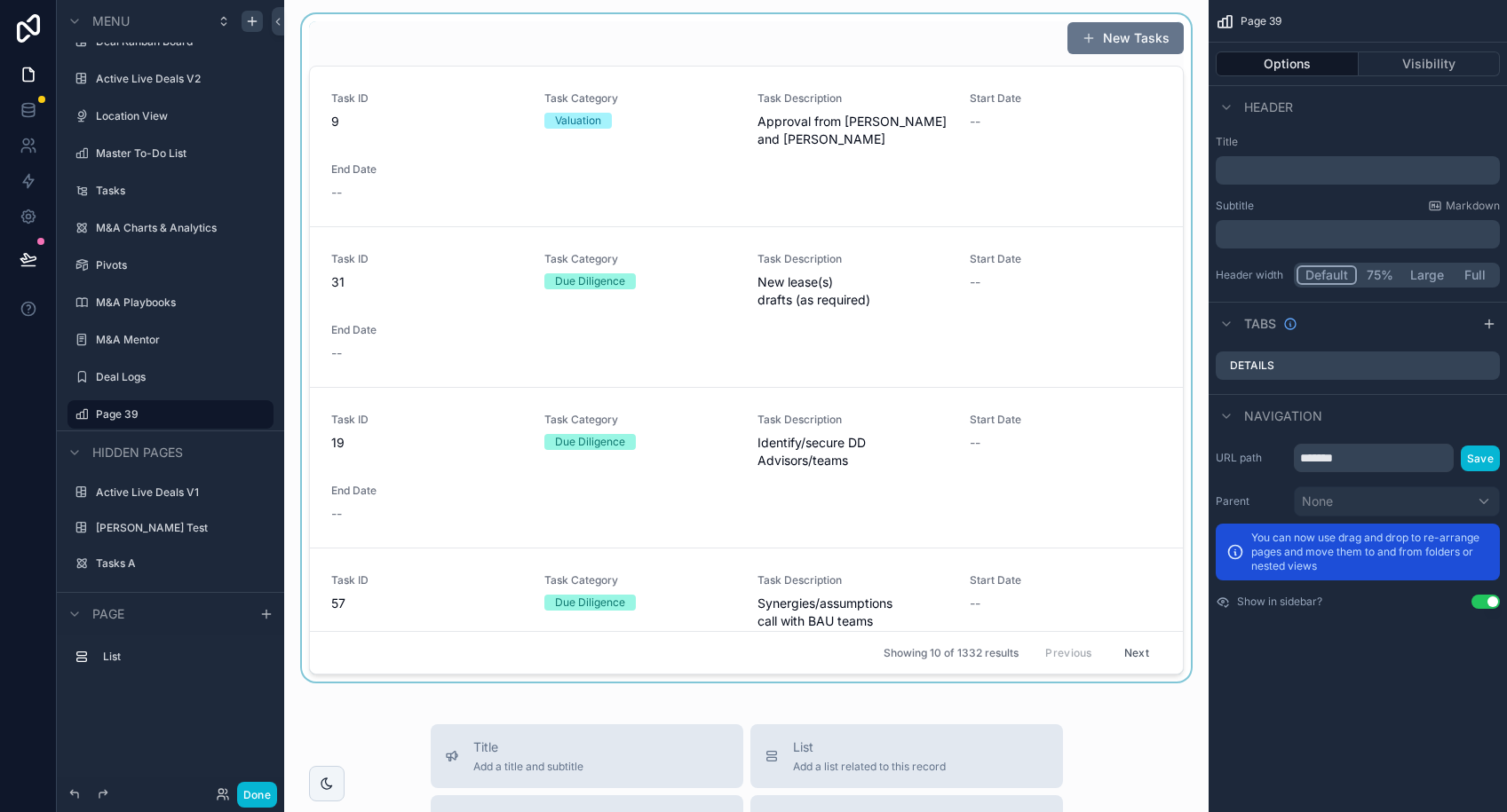
click at [626, 46] on div "scrollable content" at bounding box center [746, 347] width 896 height 667
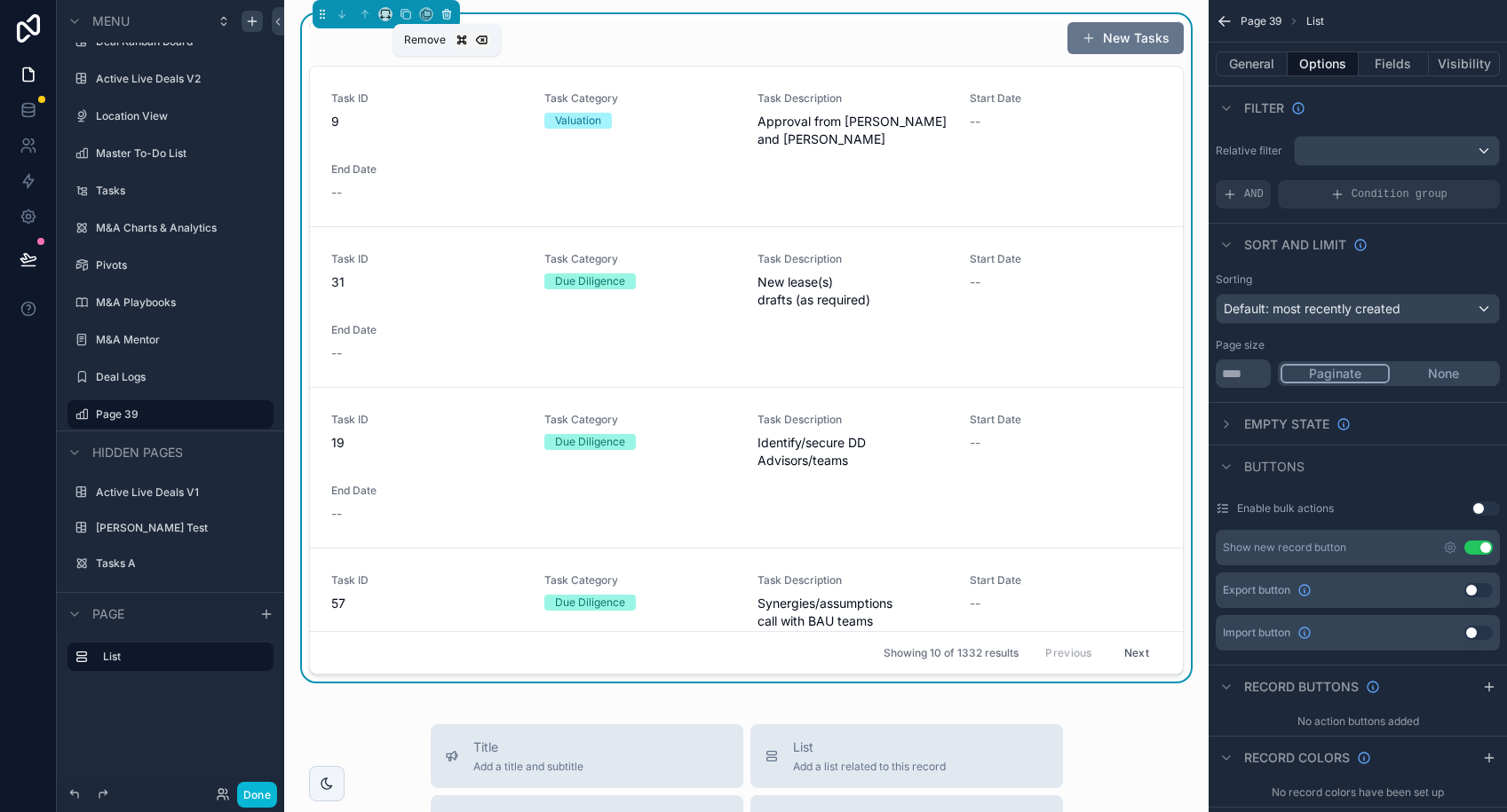
click at [447, 20] on icon "scrollable content" at bounding box center [446, 14] width 13 height 13
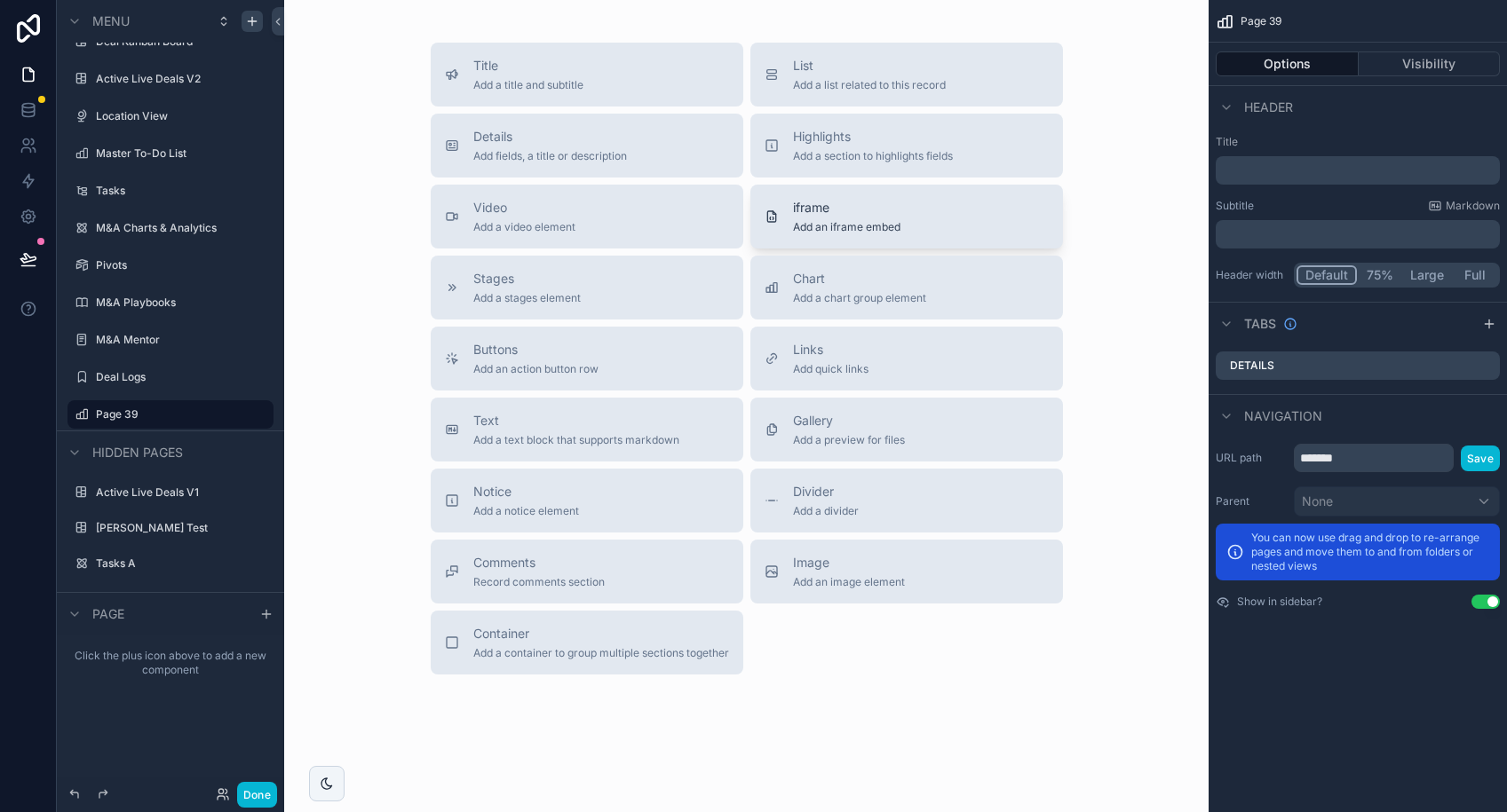
click at [818, 207] on span "iframe" at bounding box center [846, 208] width 107 height 18
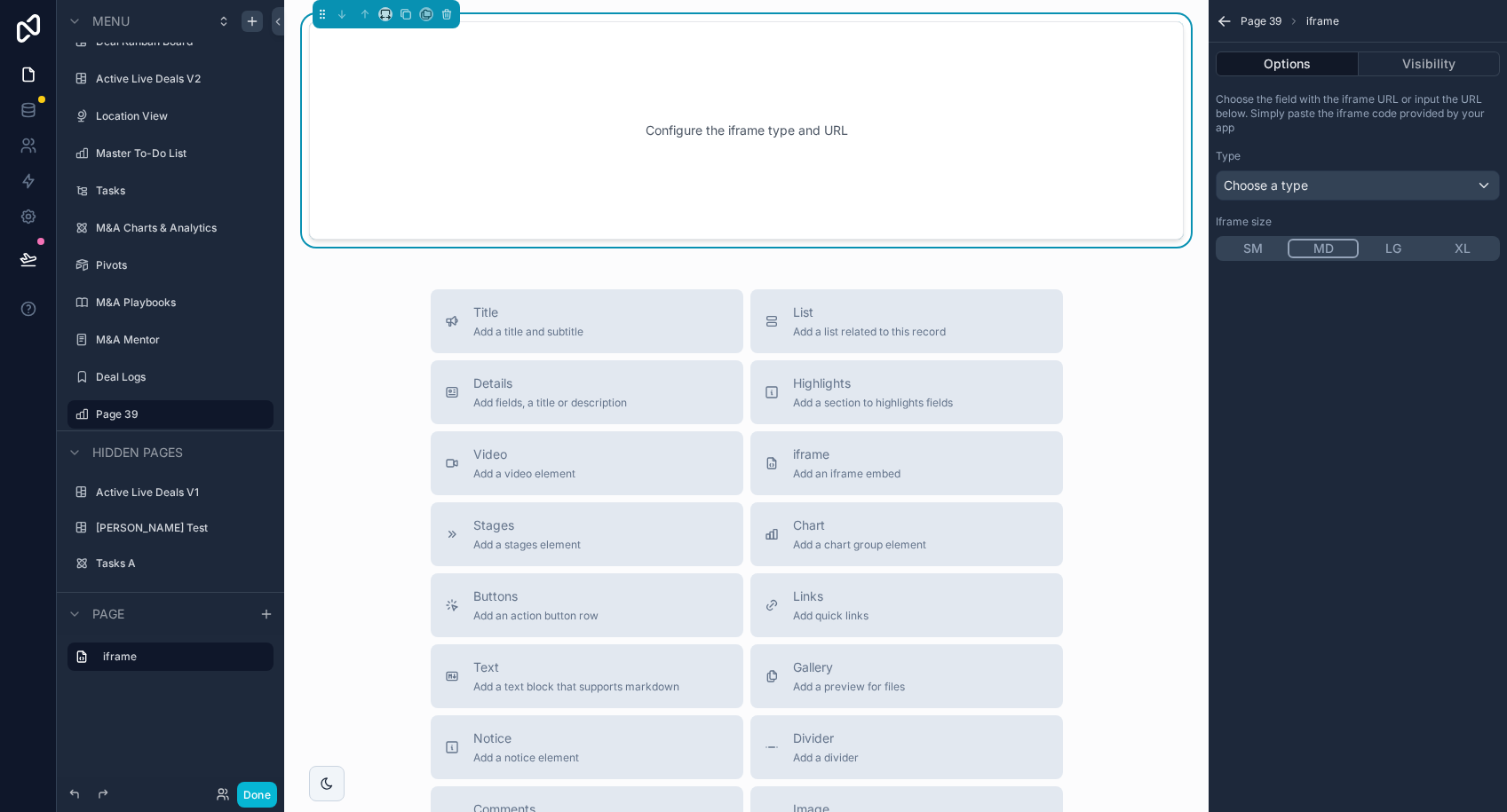
scroll to position [0, 0]
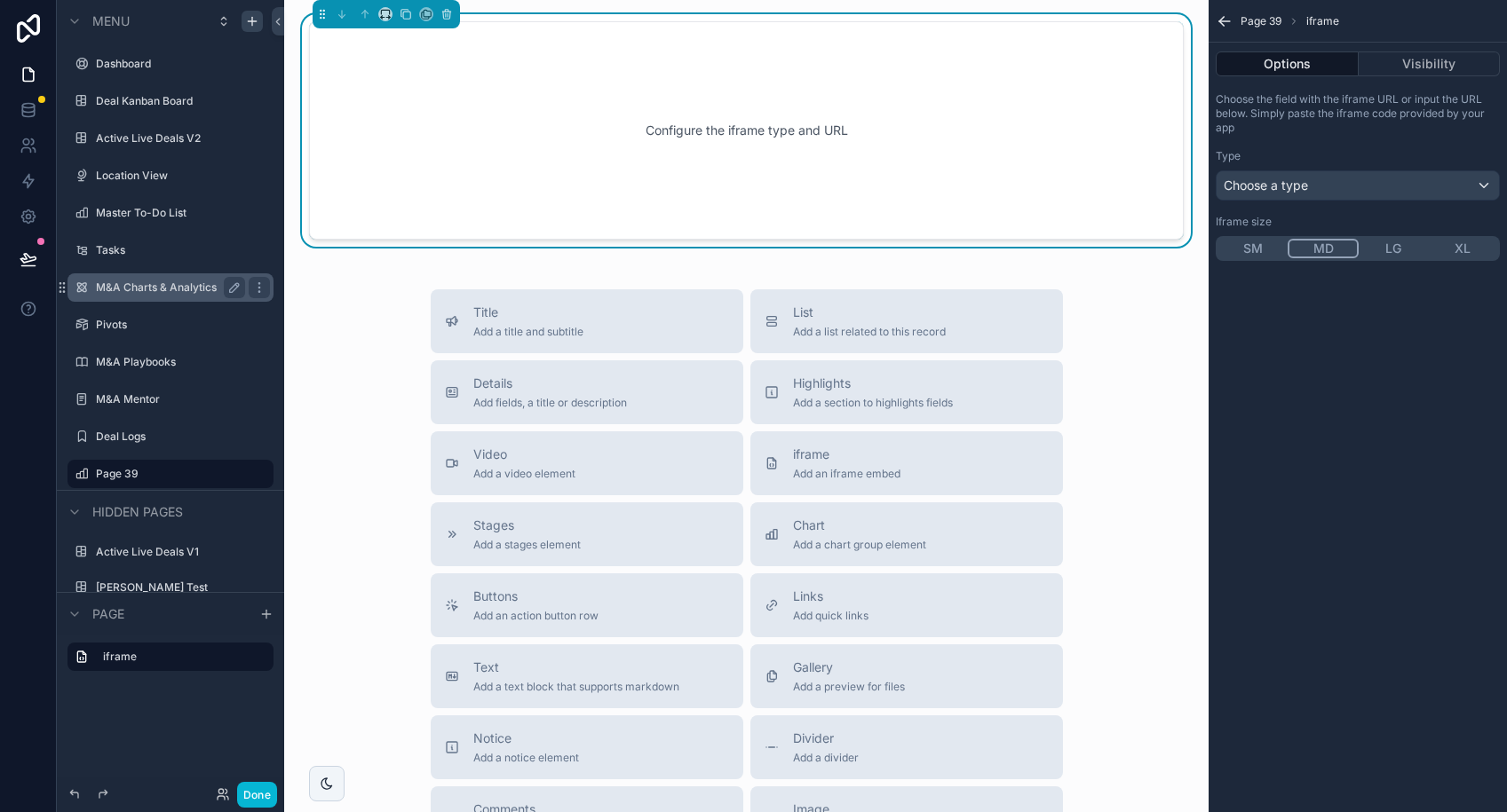
click at [184, 291] on label "M&A Charts & Analytics" at bounding box center [167, 288] width 142 height 14
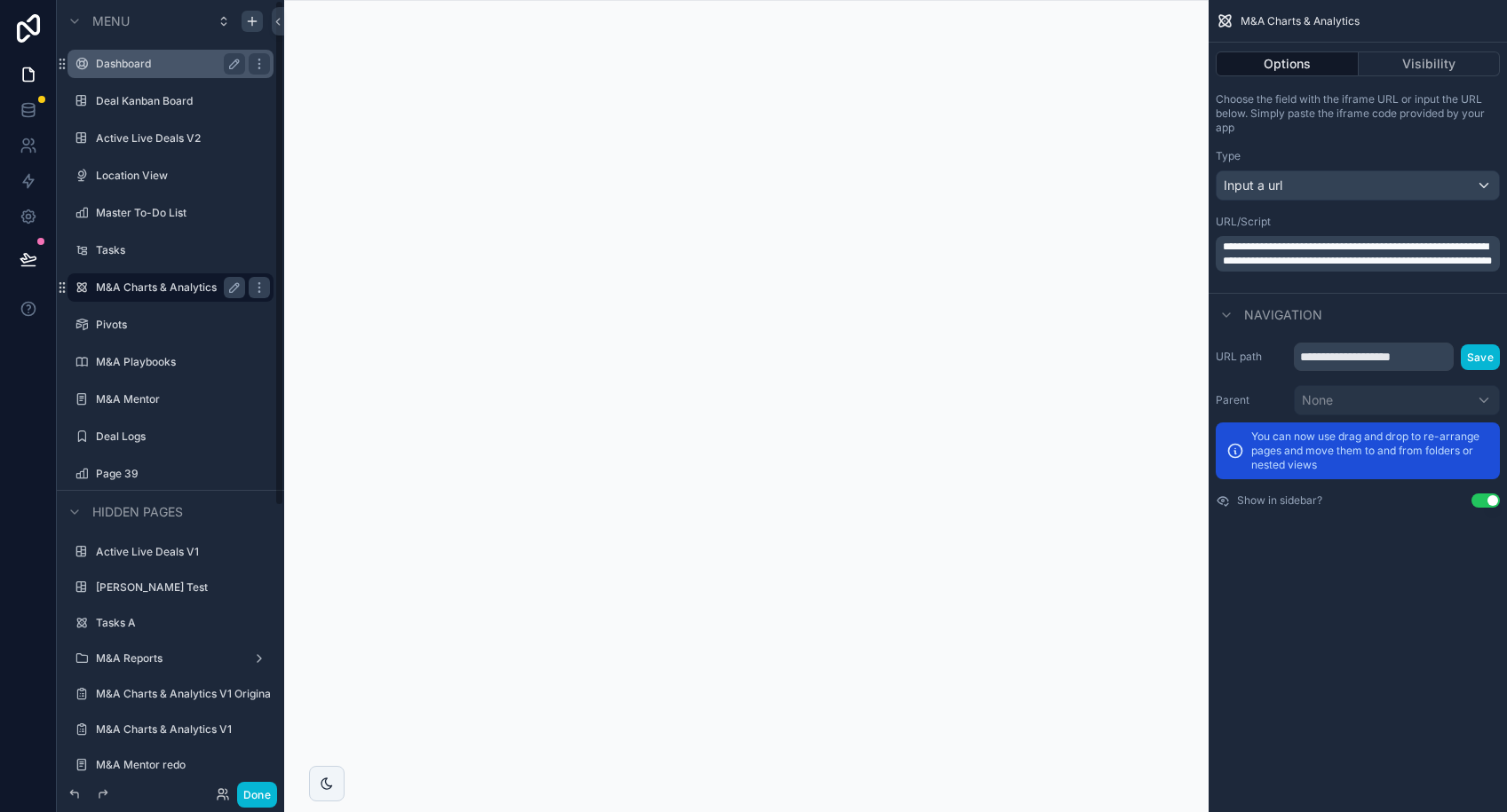
click at [107, 68] on label "Dashboard" at bounding box center [167, 64] width 142 height 14
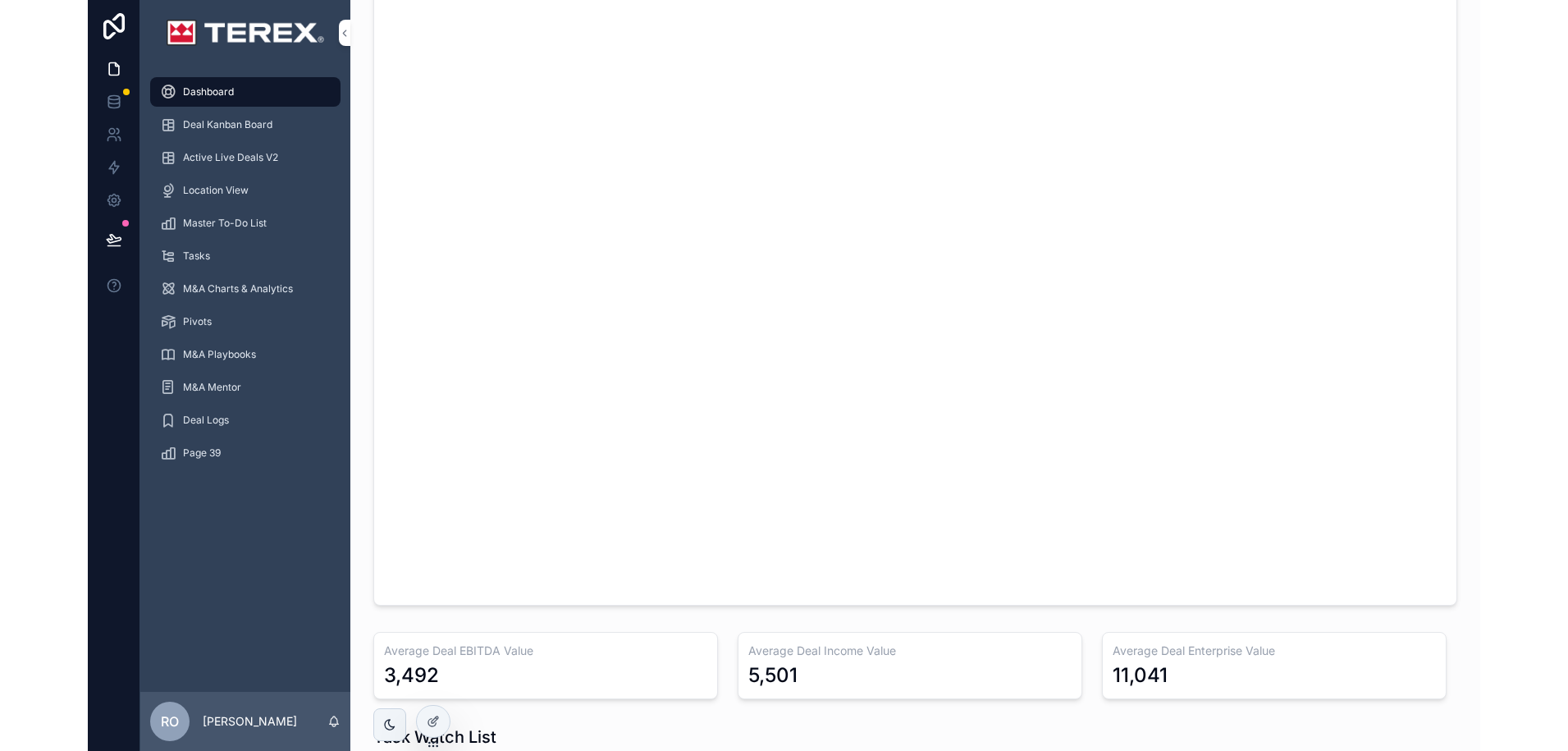
scroll to position [169, 0]
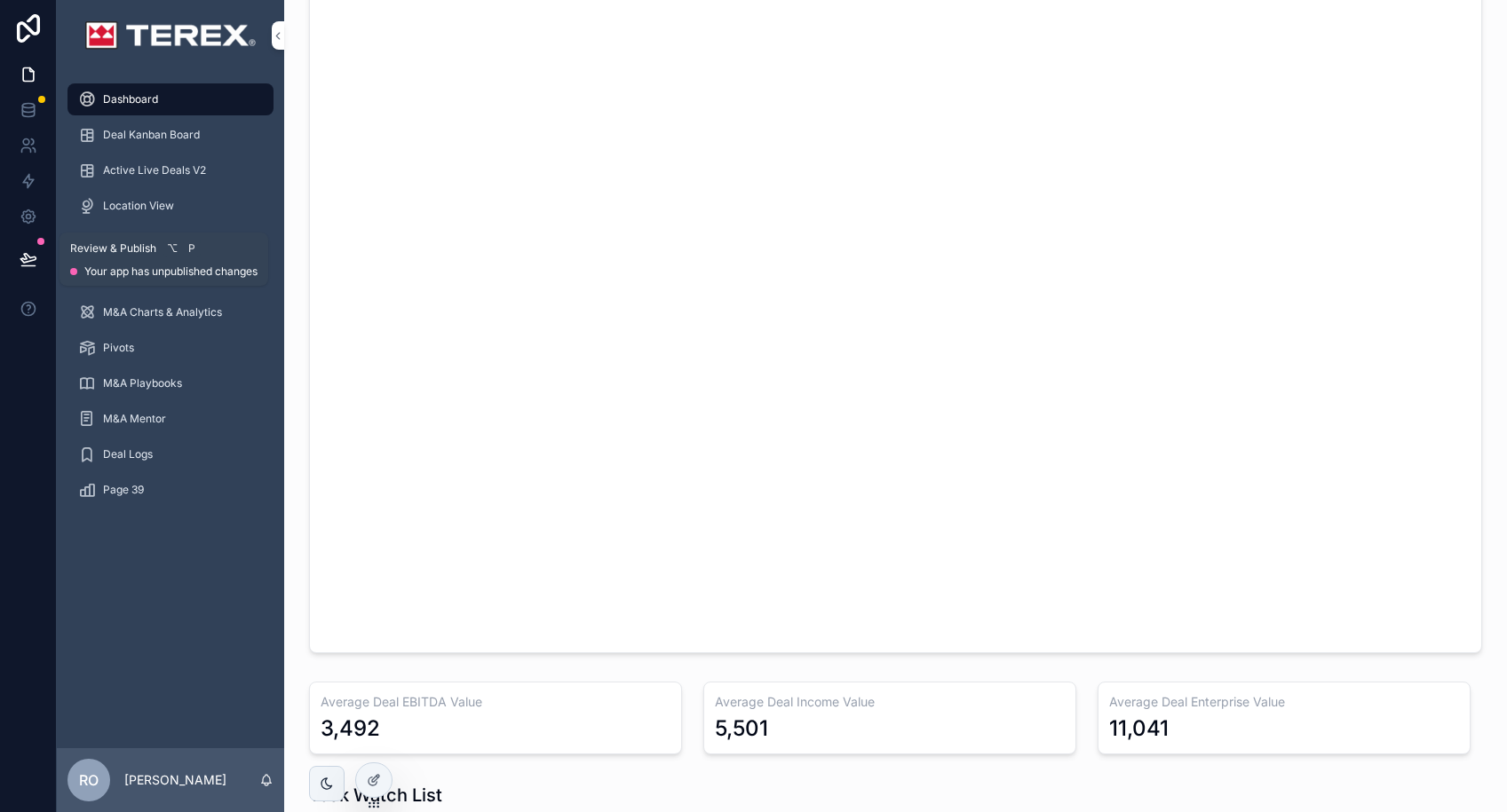
click at [29, 260] on icon at bounding box center [28, 258] width 15 height 9
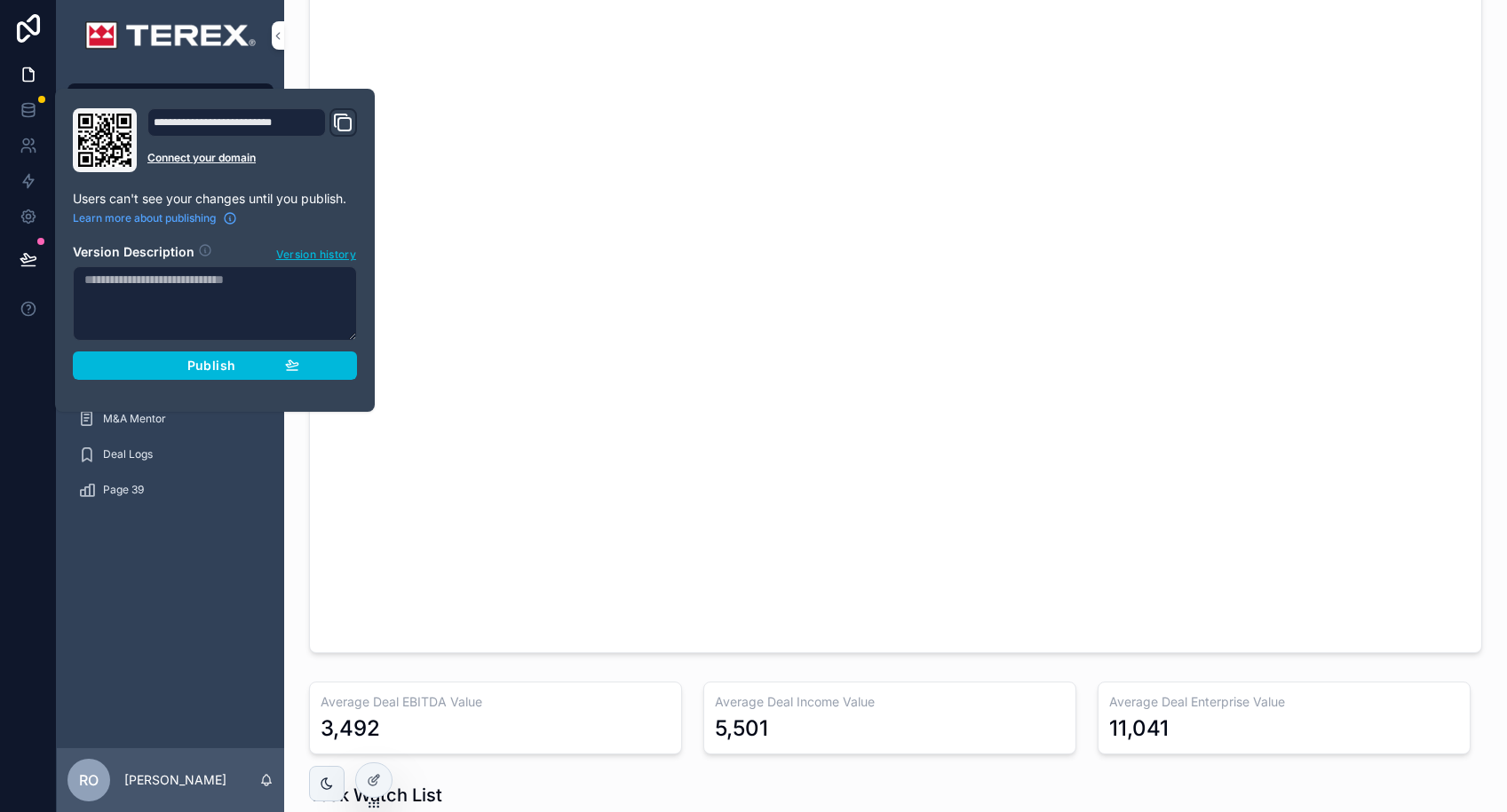
click at [220, 370] on span "Publish" at bounding box center [211, 366] width 48 height 16
